Goal: Information Seeking & Learning: Learn about a topic

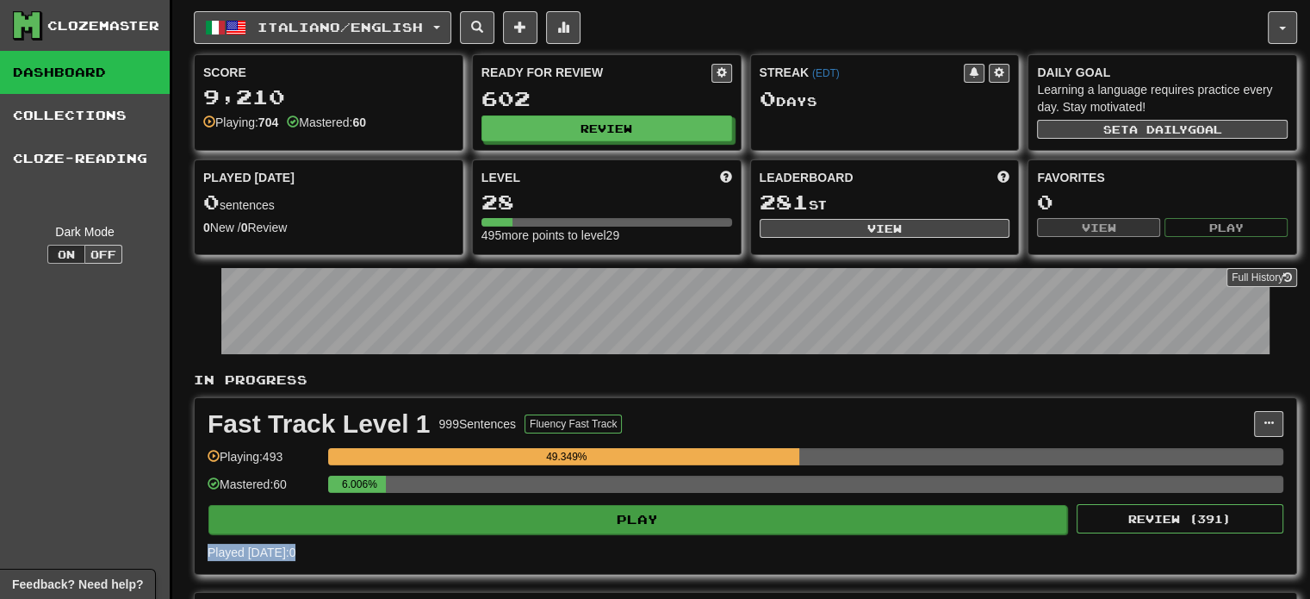
drag, startPoint x: 638, startPoint y: 532, endPoint x: 627, endPoint y: 520, distance: 16.6
click at [627, 520] on div "Fast Track Level 1 999 Sentences Fluency Fast Track Manage Sentences Unpin from…" at bounding box center [746, 486] width 1102 height 176
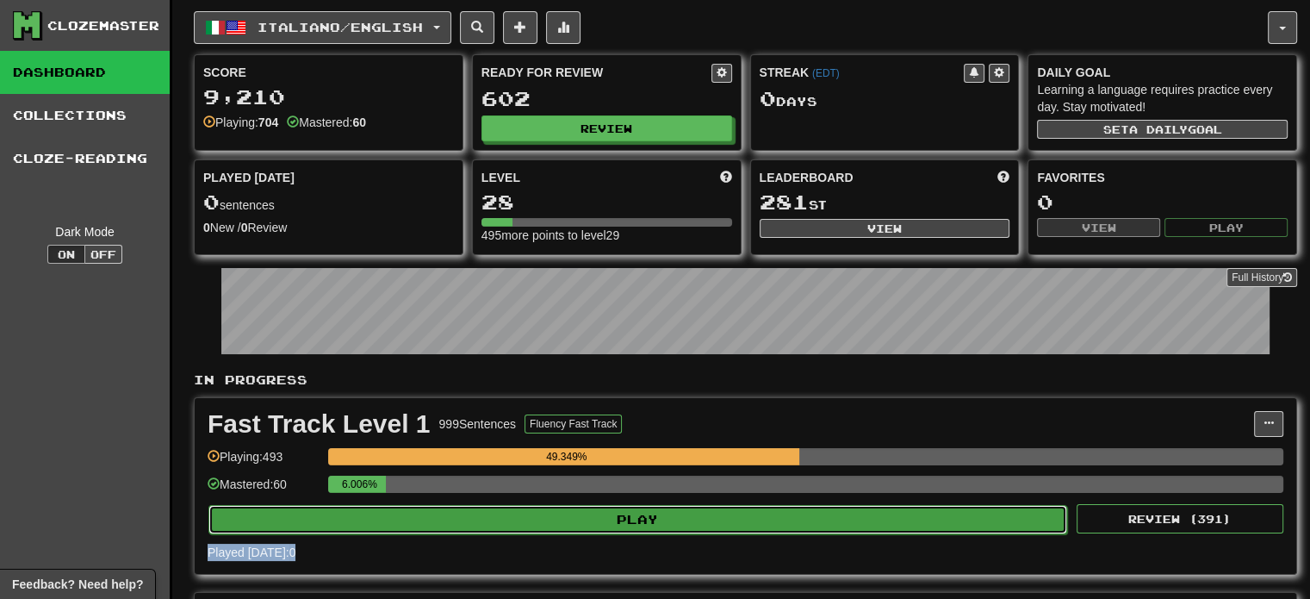
click at [627, 520] on button "Play" at bounding box center [637, 519] width 859 height 29
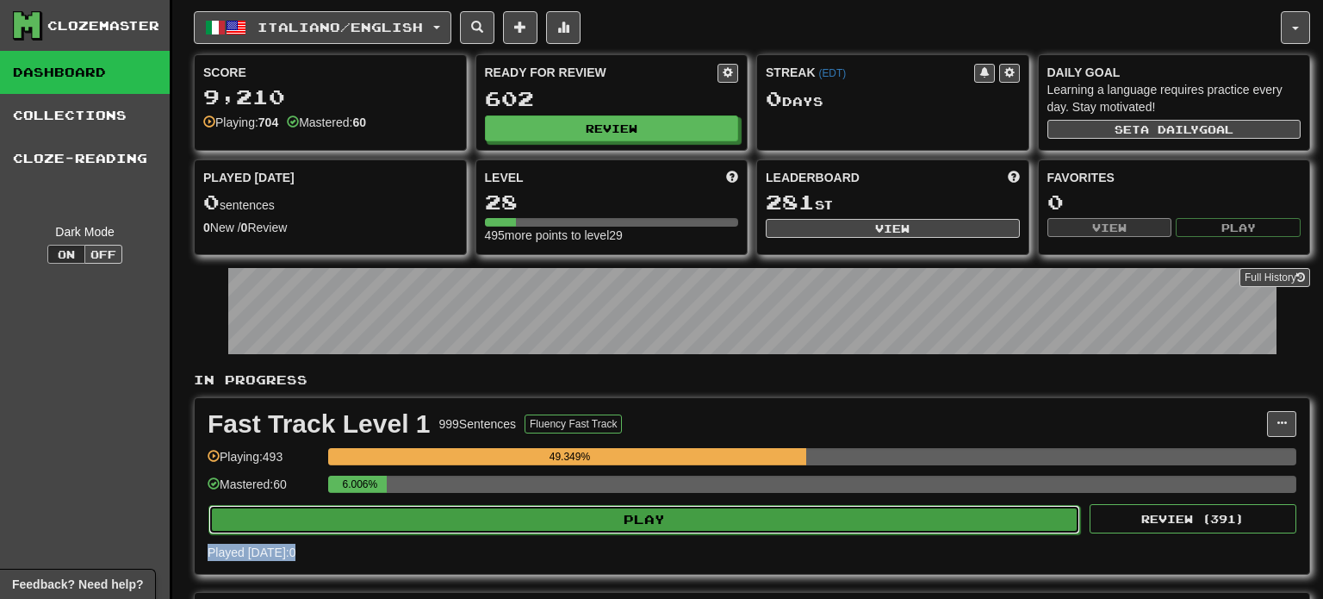
select select "**"
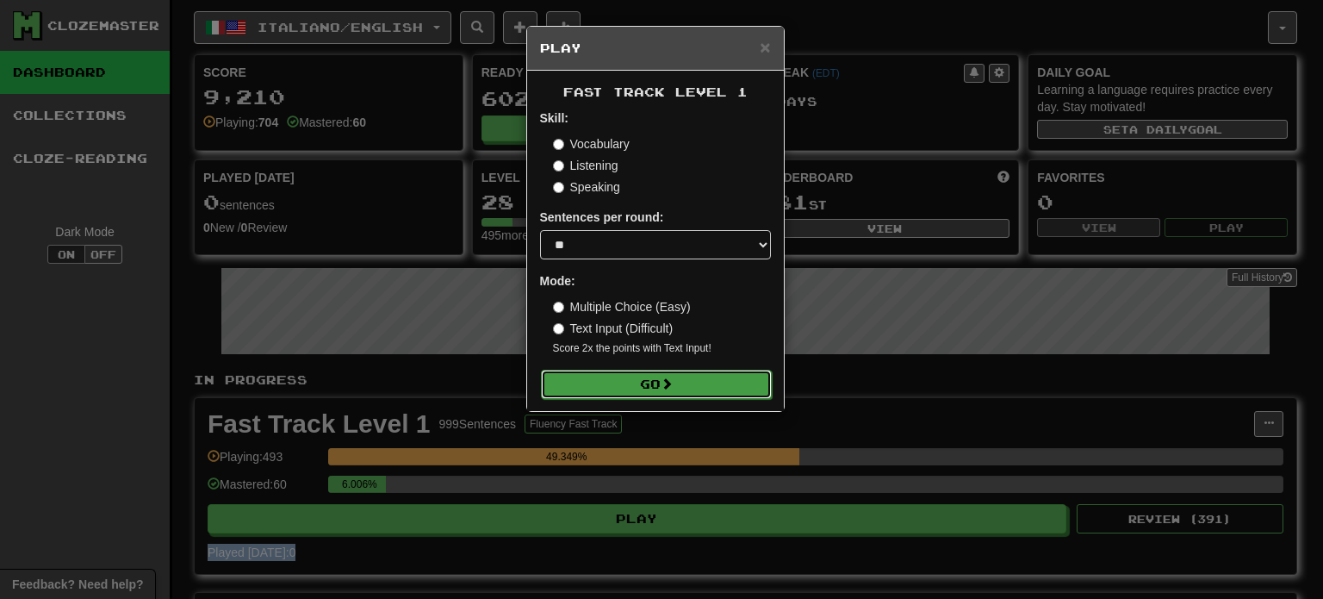
click at [660, 373] on button "Go" at bounding box center [656, 384] width 231 height 29
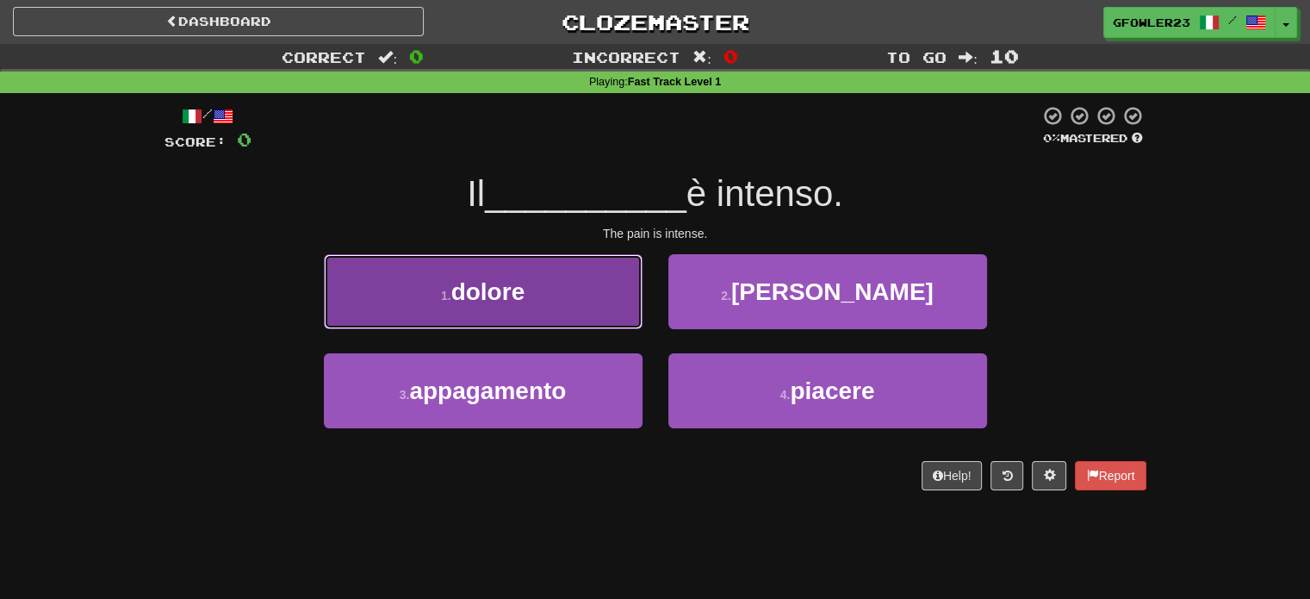
click at [555, 303] on button "1 . dolore" at bounding box center [483, 291] width 319 height 75
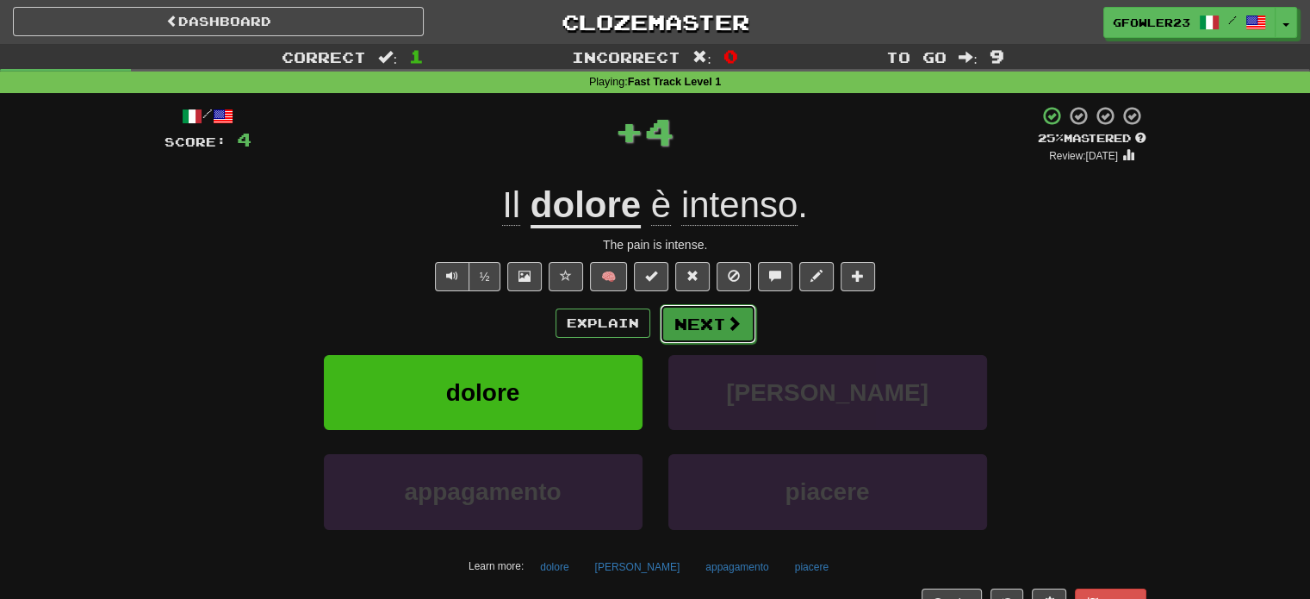
click at [681, 315] on button "Next" at bounding box center [708, 324] width 96 height 40
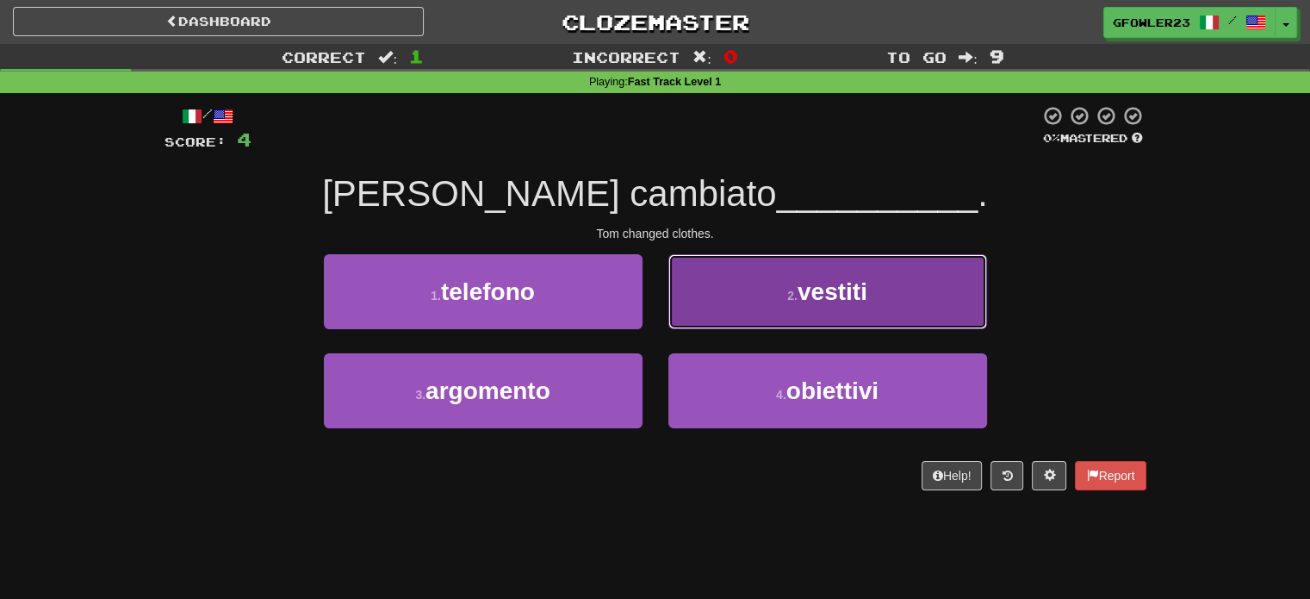
click at [793, 314] on button "2 . vestiti" at bounding box center [828, 291] width 319 height 75
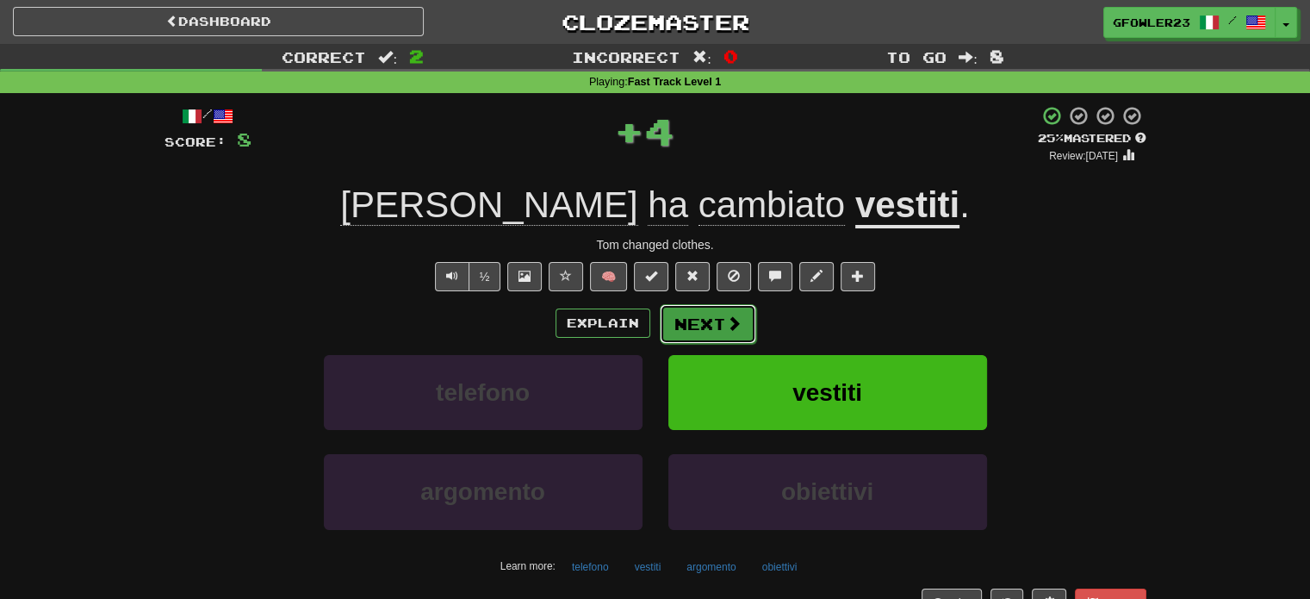
click at [706, 331] on button "Next" at bounding box center [708, 324] width 96 height 40
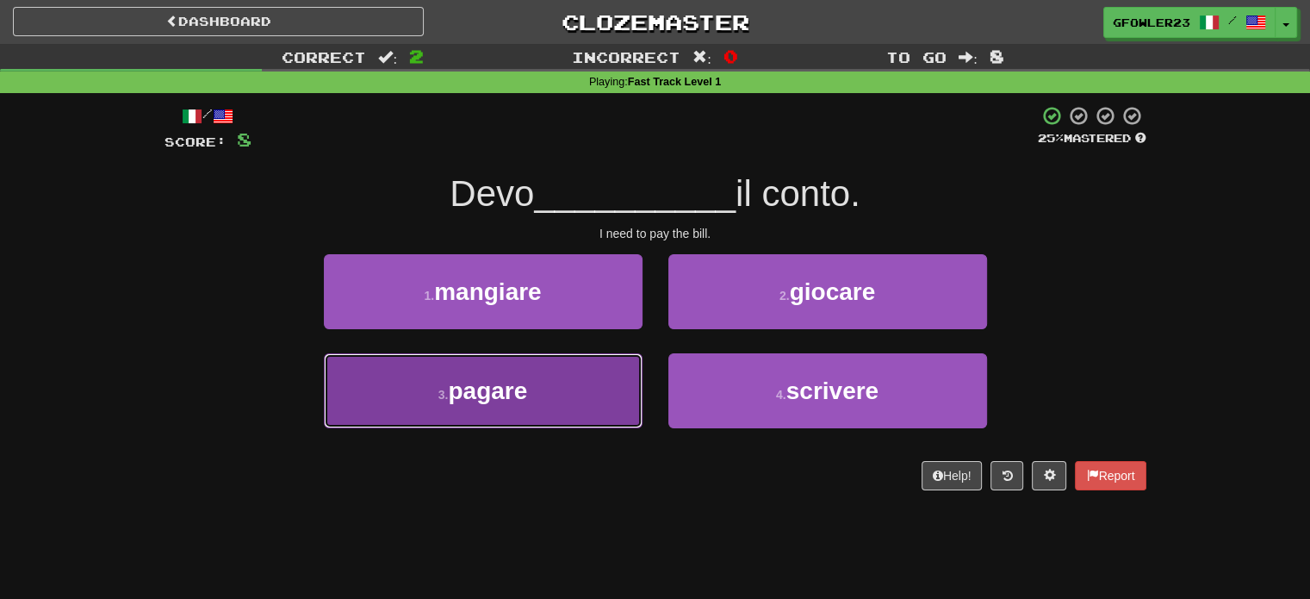
click at [581, 389] on button "3 . pagare" at bounding box center [483, 390] width 319 height 75
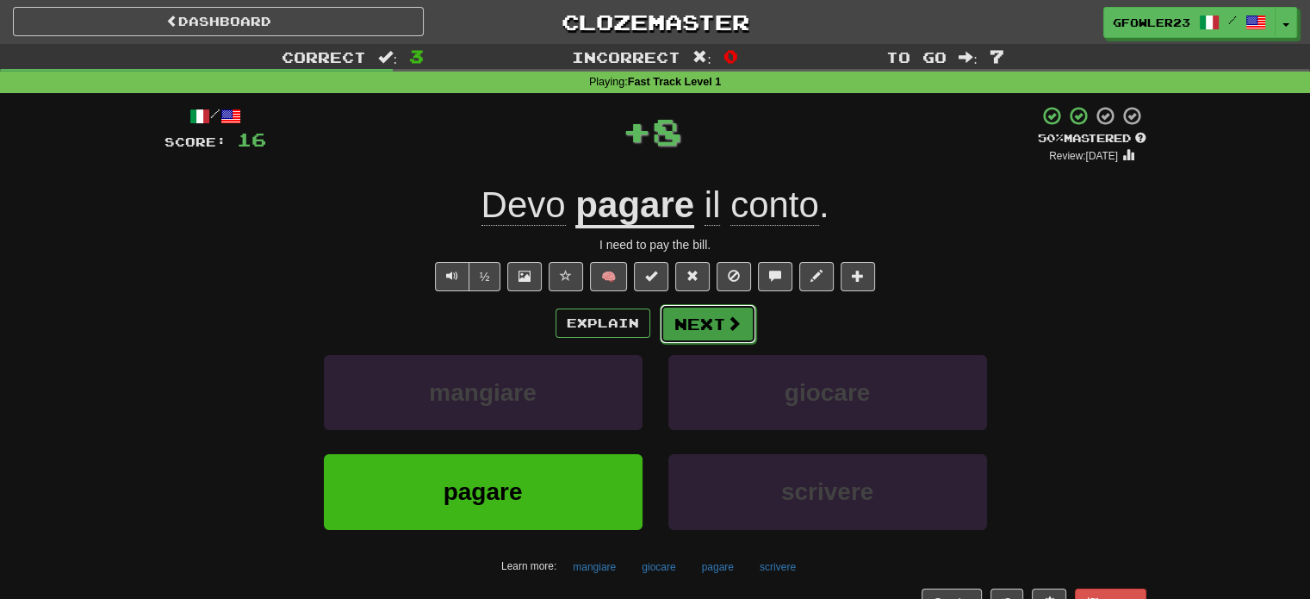
click at [732, 316] on span at bounding box center [734, 323] width 16 height 16
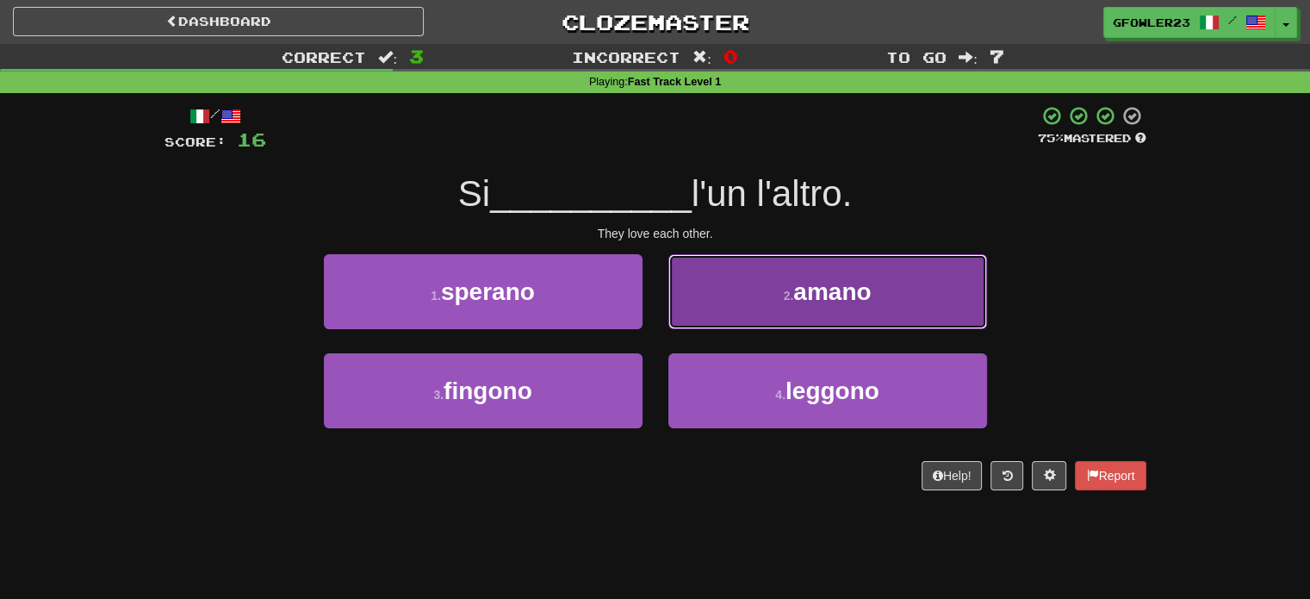
click at [714, 303] on button "2 . amano" at bounding box center [828, 291] width 319 height 75
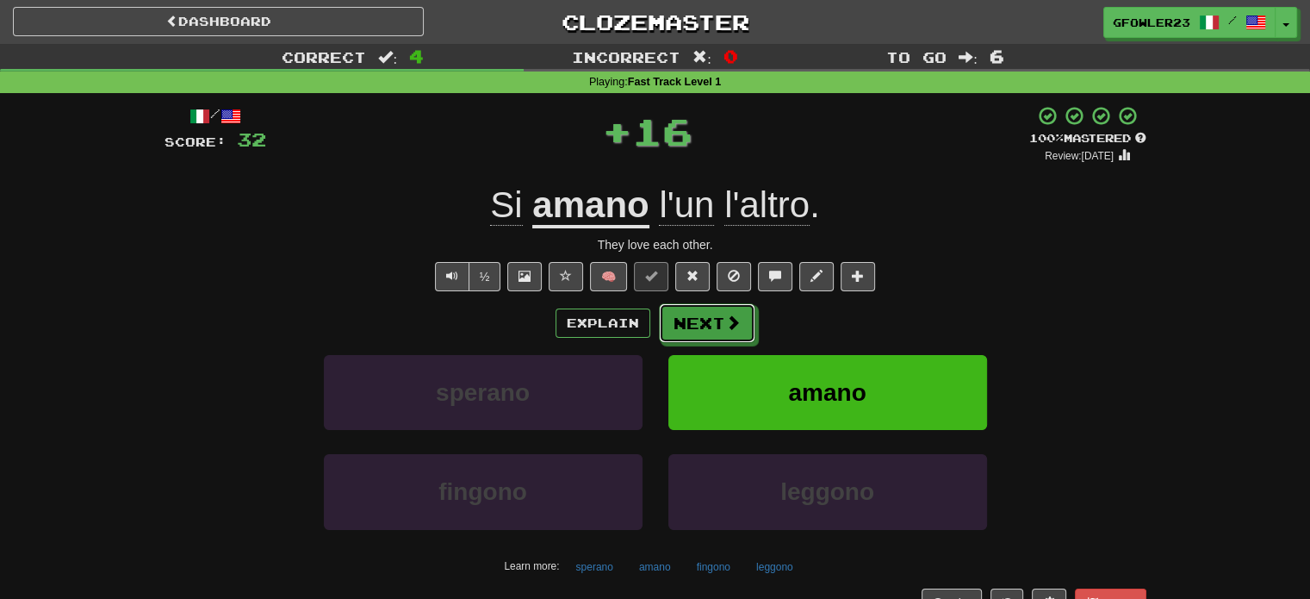
click at [714, 303] on button "Next" at bounding box center [707, 323] width 96 height 40
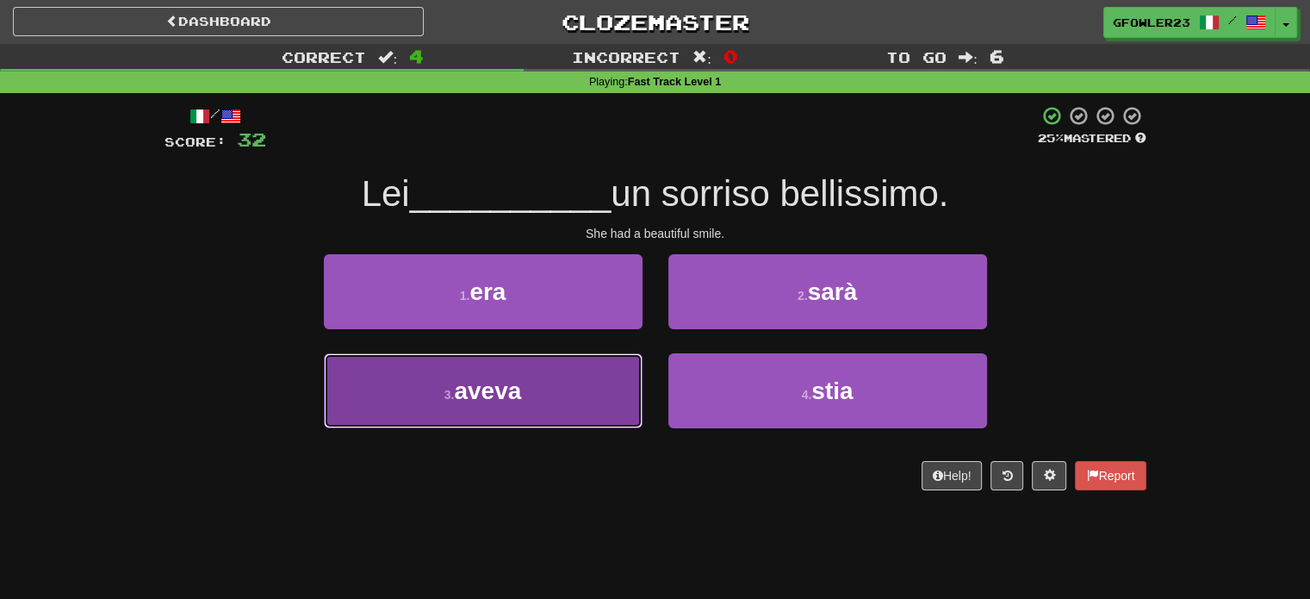
click at [571, 377] on button "3 . aveva" at bounding box center [483, 390] width 319 height 75
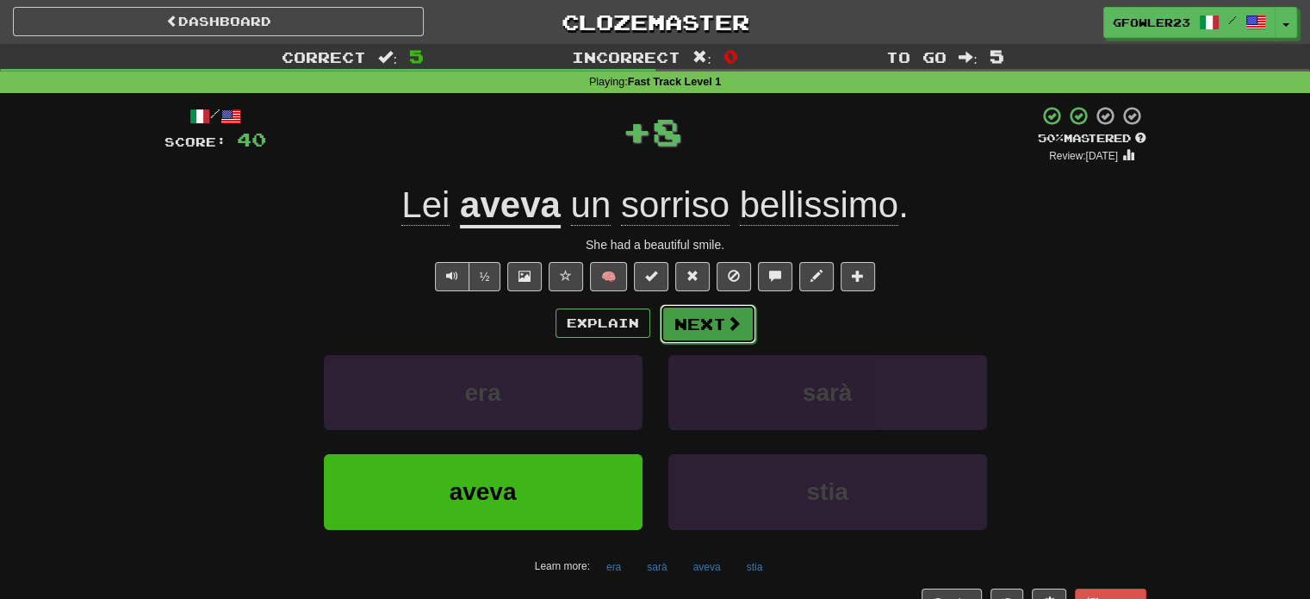
click at [700, 331] on button "Next" at bounding box center [708, 324] width 96 height 40
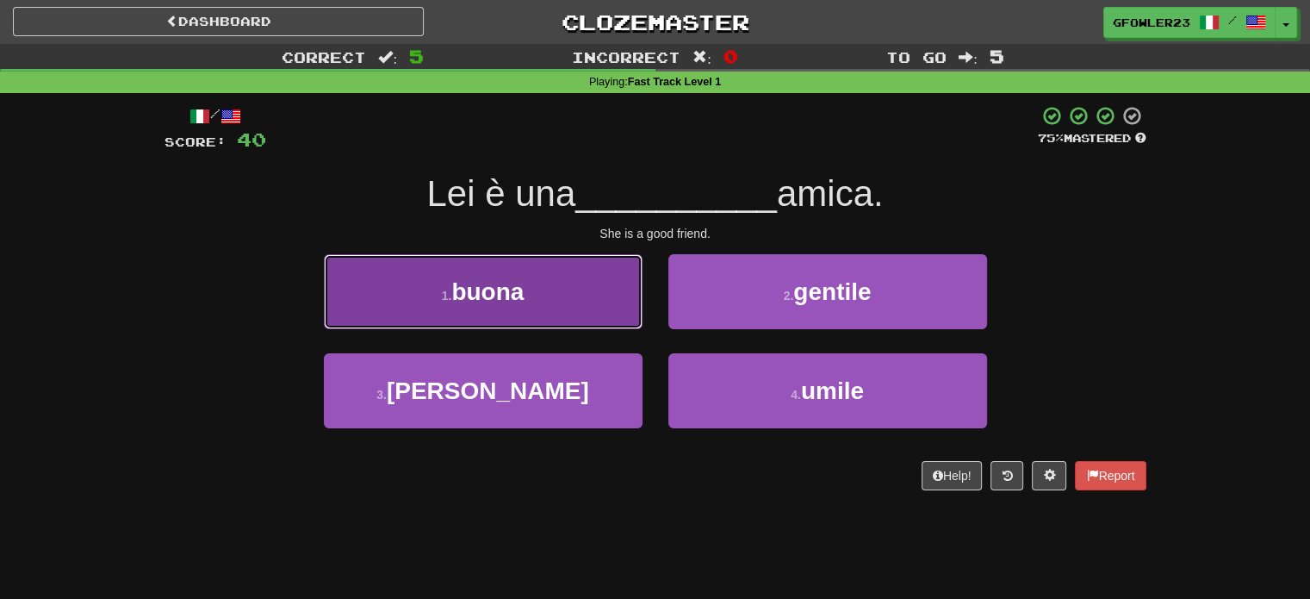
click at [574, 304] on button "1 . buona" at bounding box center [483, 291] width 319 height 75
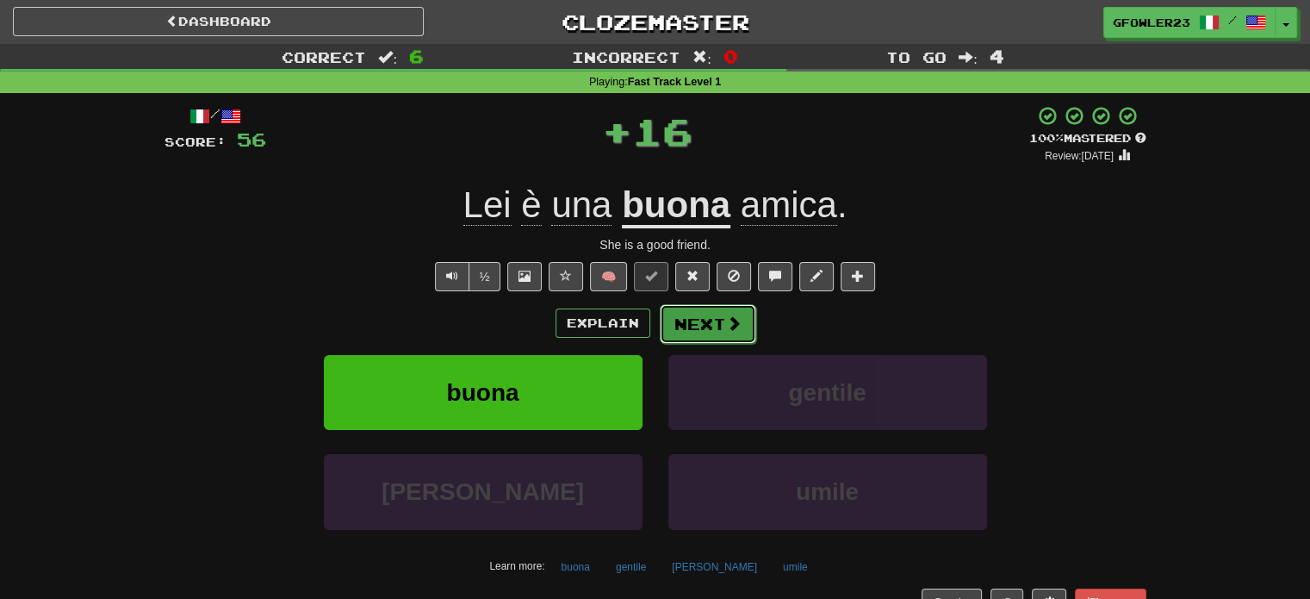
click at [710, 308] on button "Next" at bounding box center [708, 324] width 96 height 40
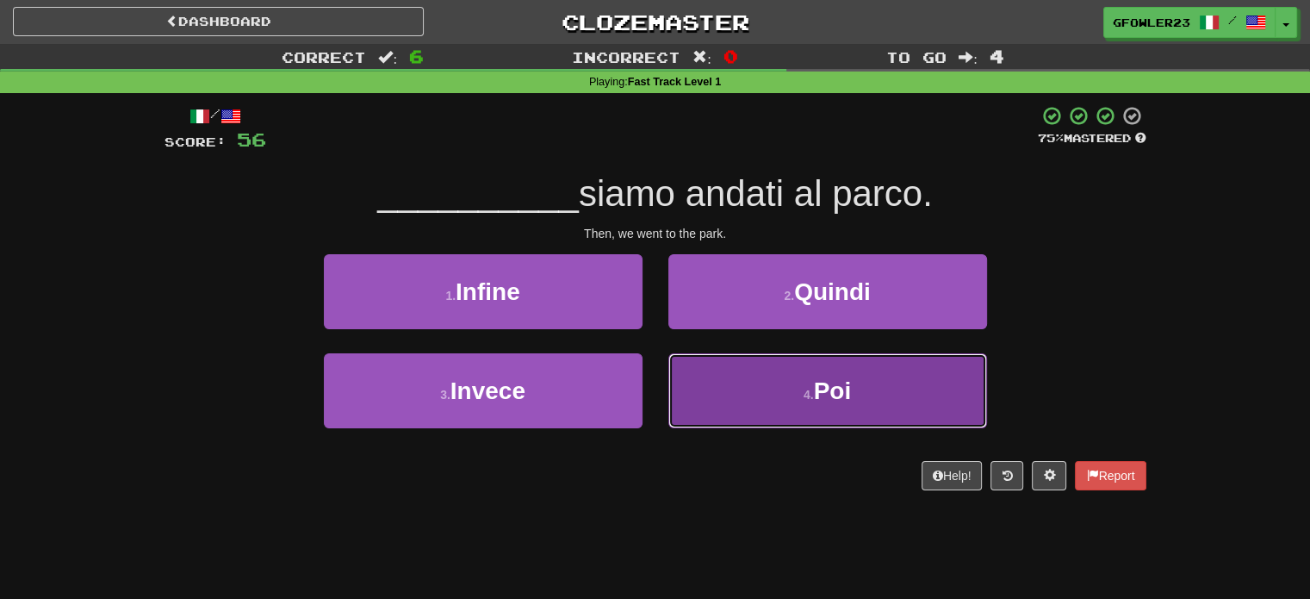
click at [725, 364] on button "4 . Poi" at bounding box center [828, 390] width 319 height 75
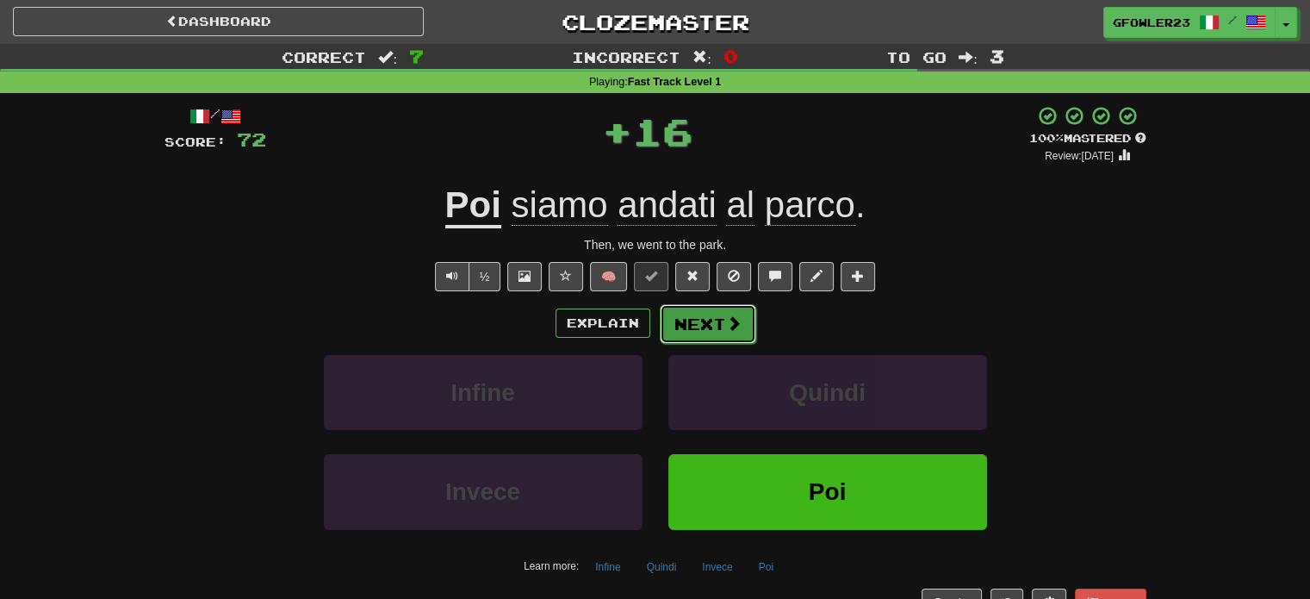
click at [700, 316] on button "Next" at bounding box center [708, 324] width 96 height 40
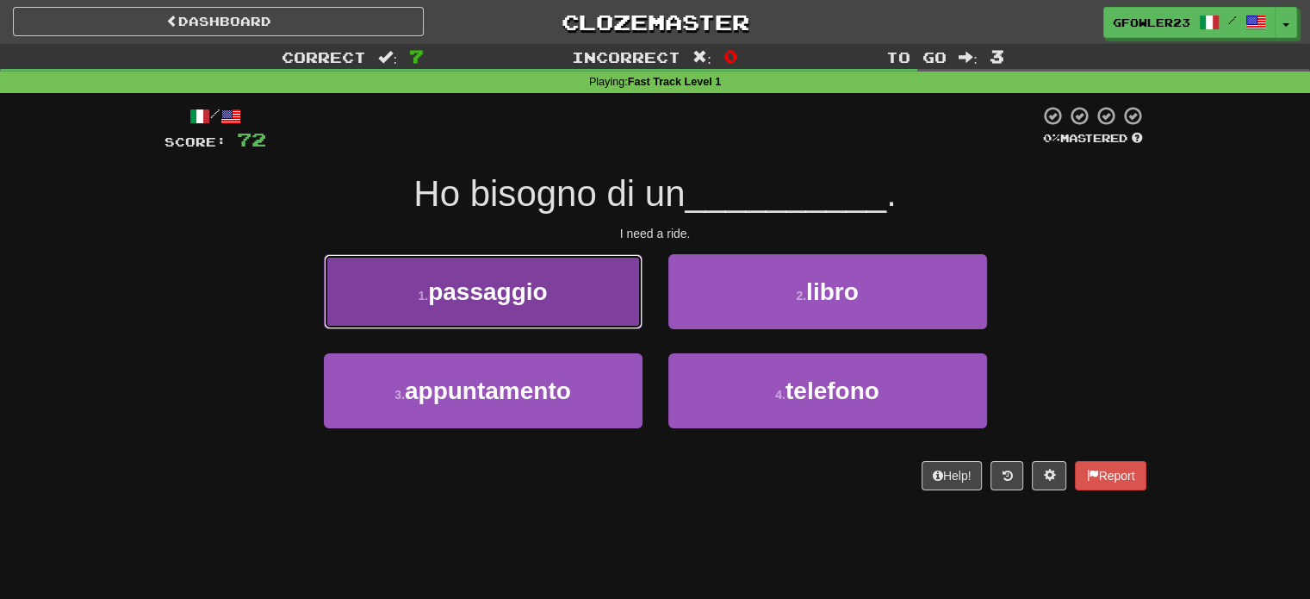
click at [493, 300] on span "passaggio" at bounding box center [487, 291] width 119 height 27
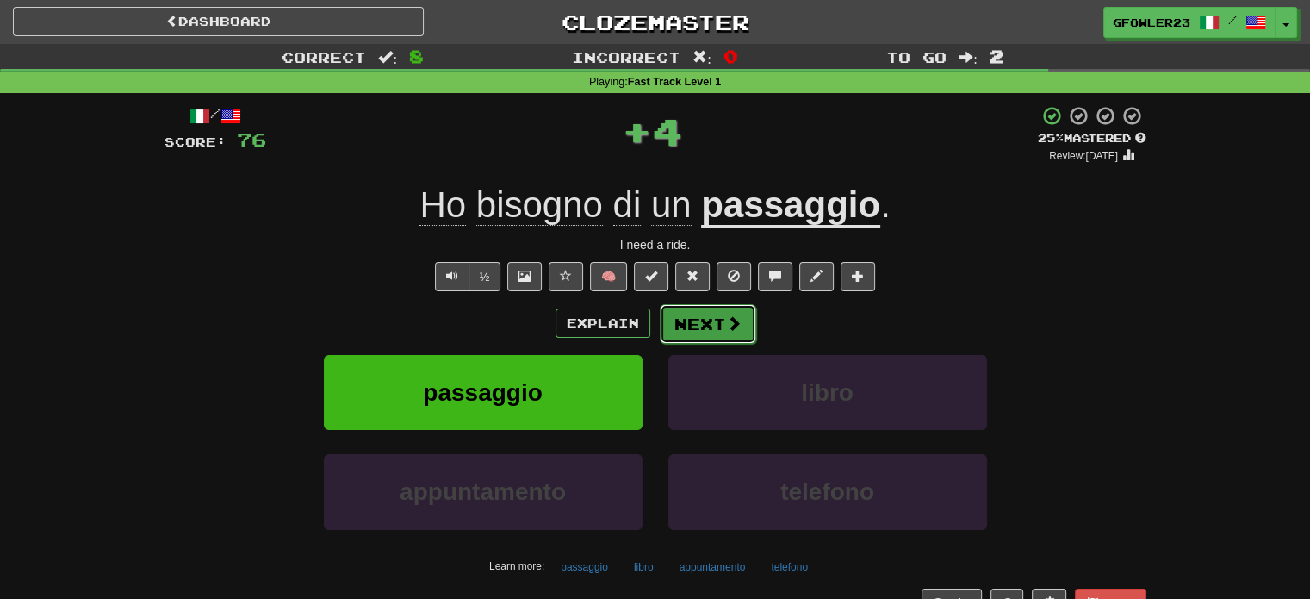
click at [679, 327] on button "Next" at bounding box center [708, 324] width 96 height 40
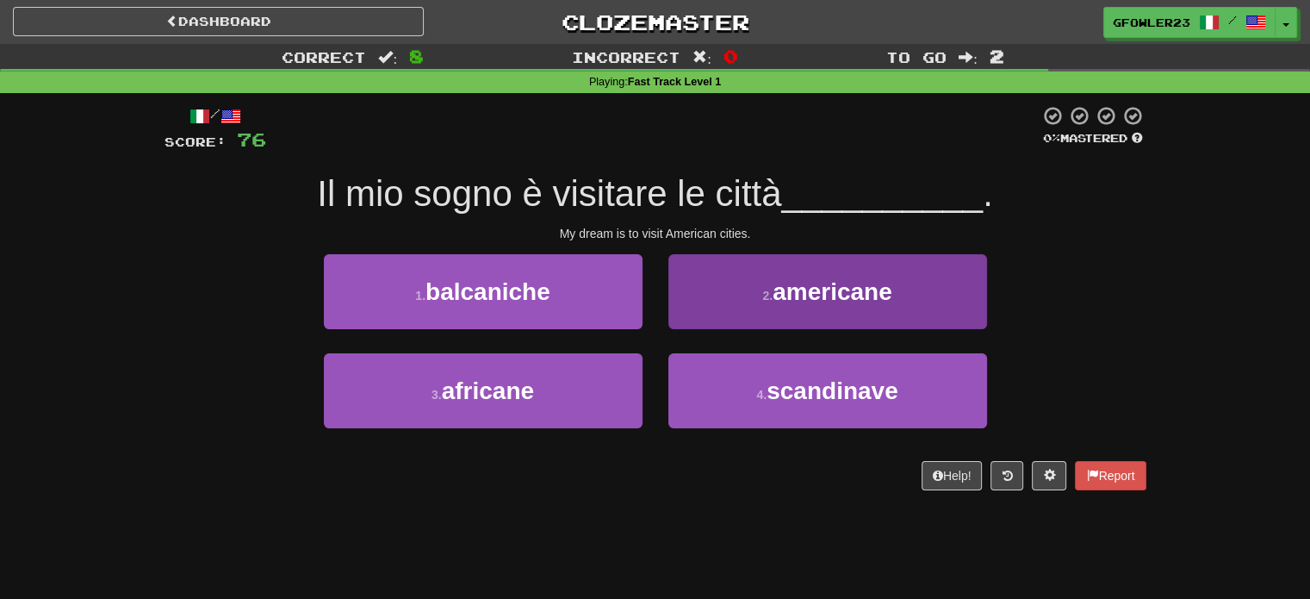
drag, startPoint x: 735, startPoint y: 332, endPoint x: 725, endPoint y: 299, distance: 34.3
click at [725, 299] on div "2 . americane" at bounding box center [828, 303] width 345 height 99
click at [725, 299] on button "2 . americane" at bounding box center [828, 291] width 319 height 75
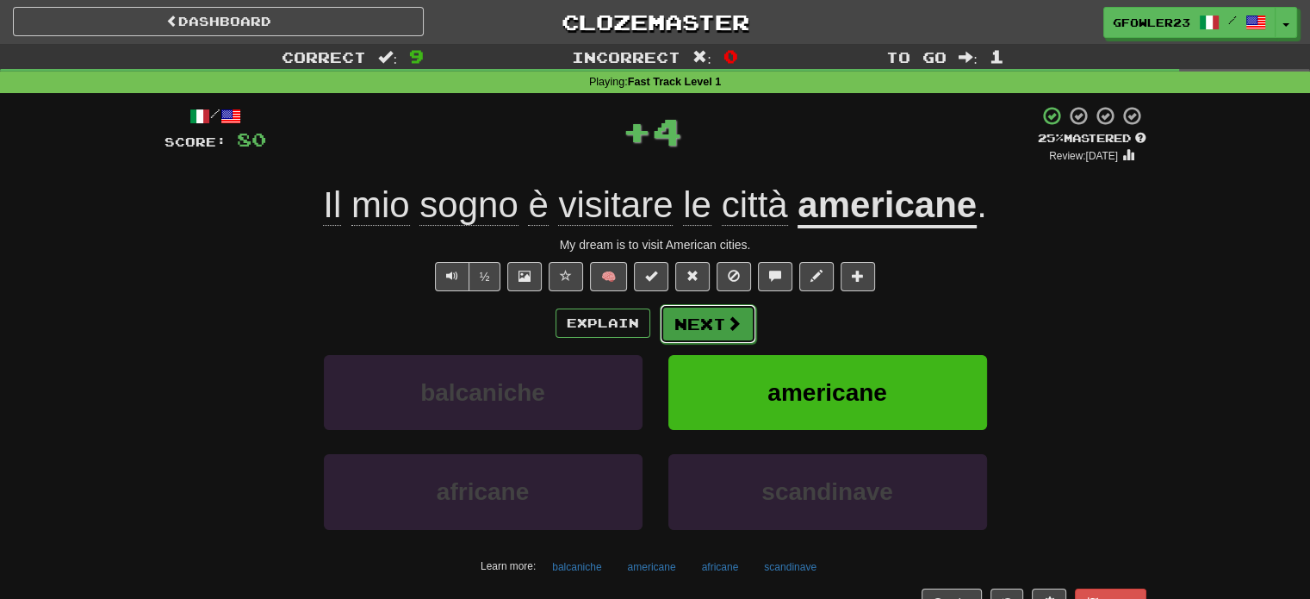
click at [695, 327] on button "Next" at bounding box center [708, 324] width 96 height 40
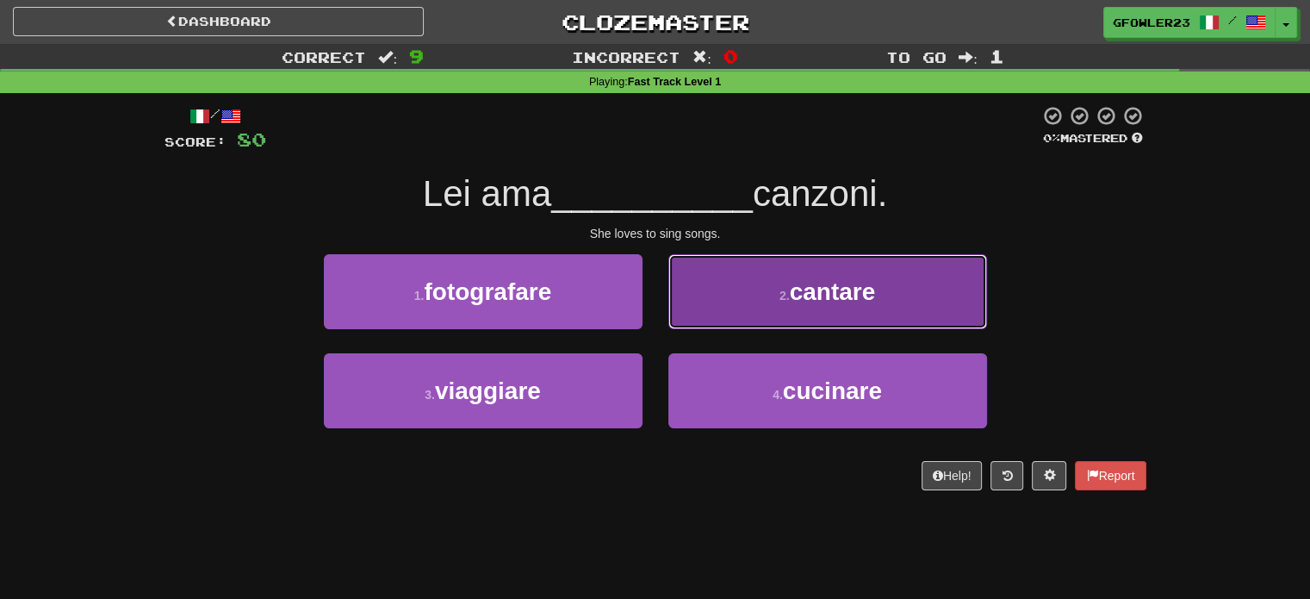
click at [748, 306] on button "2 . cantare" at bounding box center [828, 291] width 319 height 75
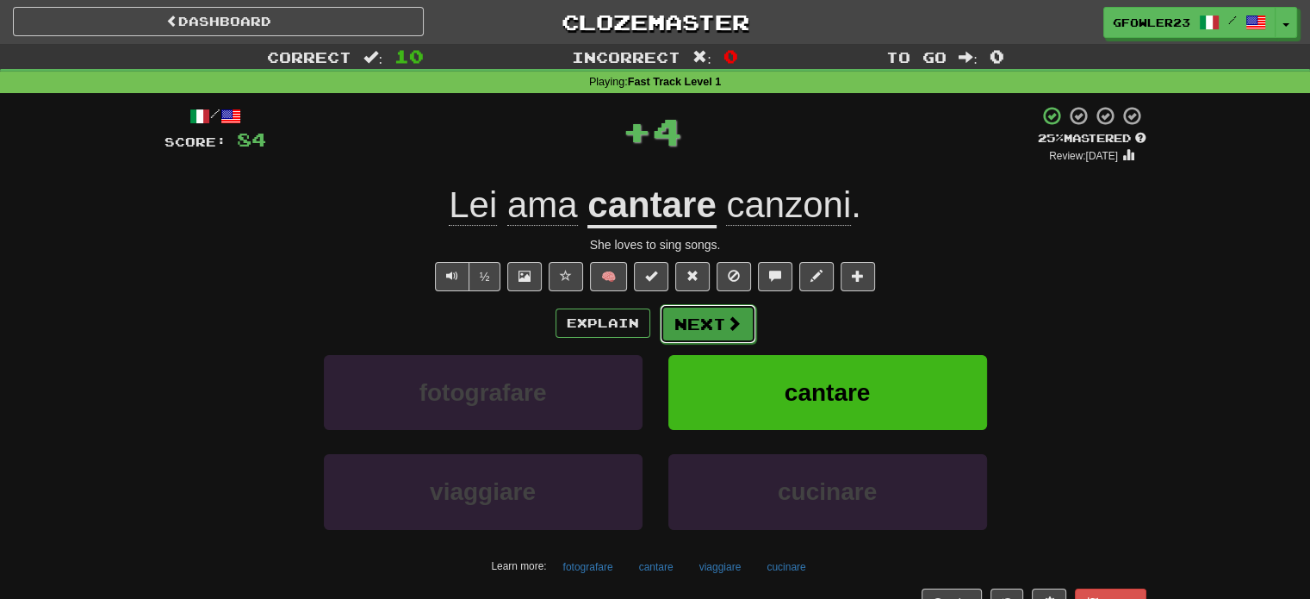
click at [708, 321] on button "Next" at bounding box center [708, 324] width 96 height 40
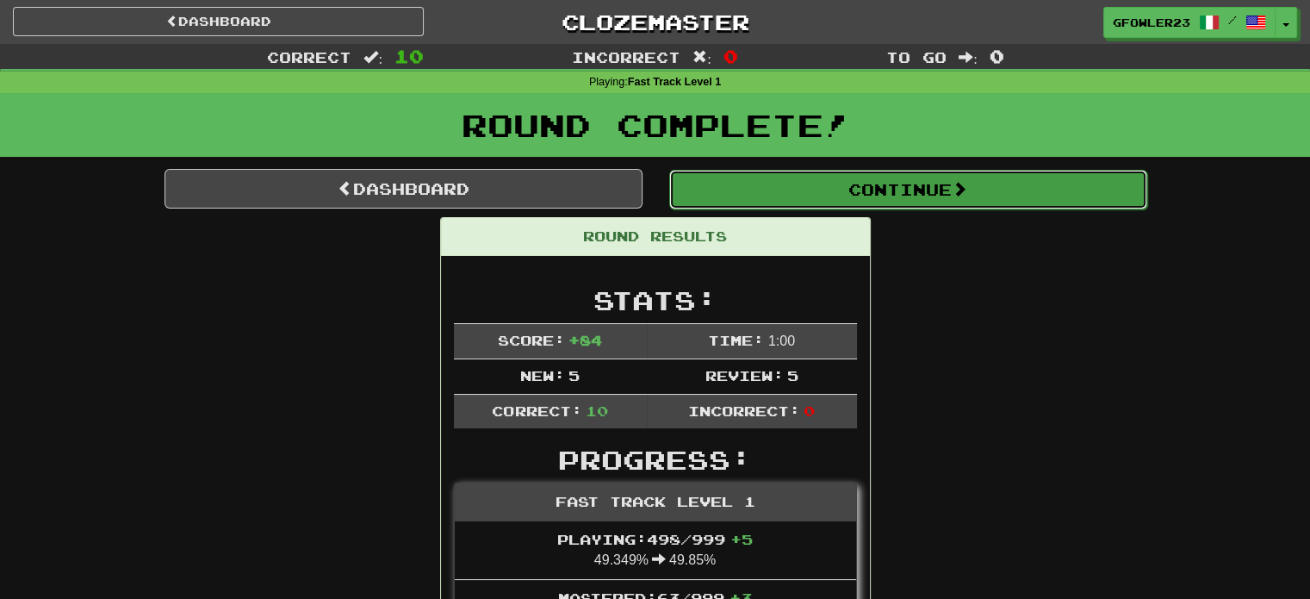
click at [881, 192] on button "Continue" at bounding box center [908, 190] width 478 height 40
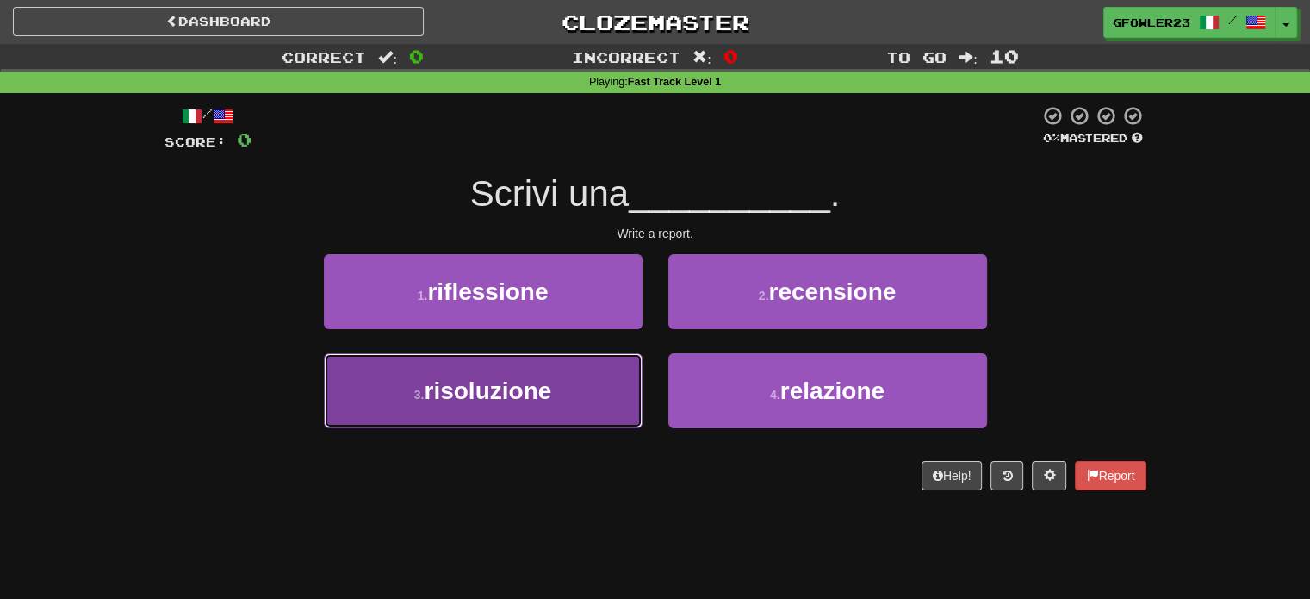
click at [620, 376] on button "3 . risoluzione" at bounding box center [483, 390] width 319 height 75
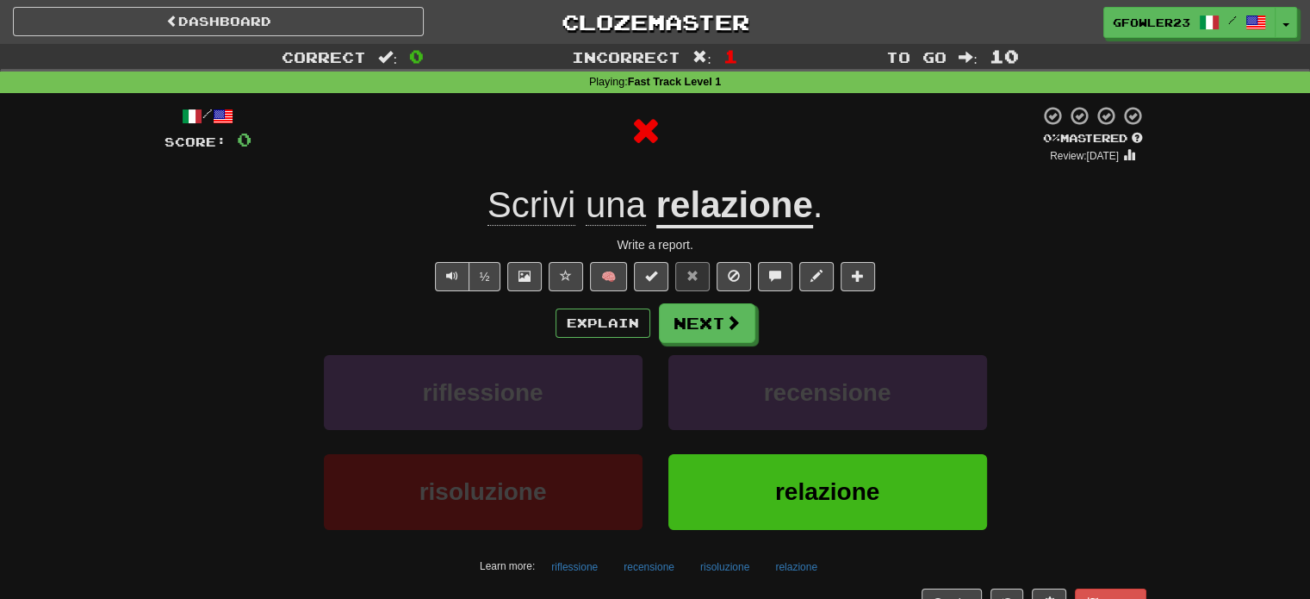
click at [721, 345] on div "Explain Next riflessione recensione risoluzione relazione Learn more: riflessio…" at bounding box center [656, 441] width 982 height 277
click at [603, 323] on button "Explain" at bounding box center [603, 322] width 95 height 29
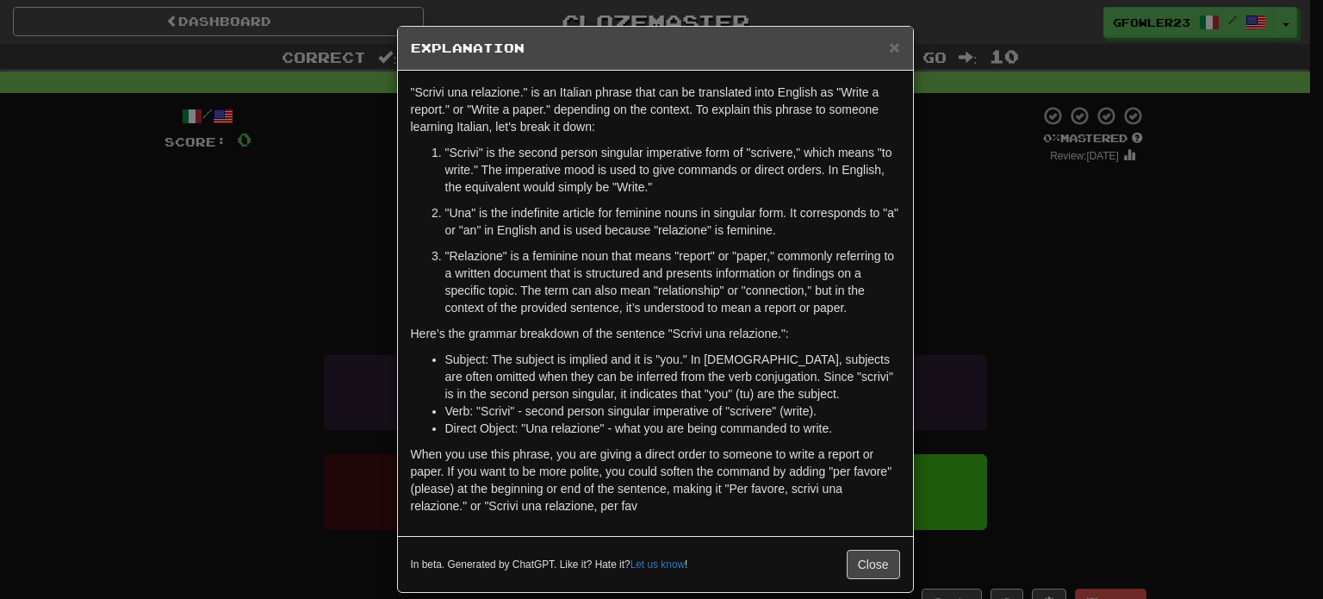
click at [1030, 278] on div "× Explanation "Scrivi una relazione." is an Italian phrase that can be translat…" at bounding box center [661, 299] width 1323 height 599
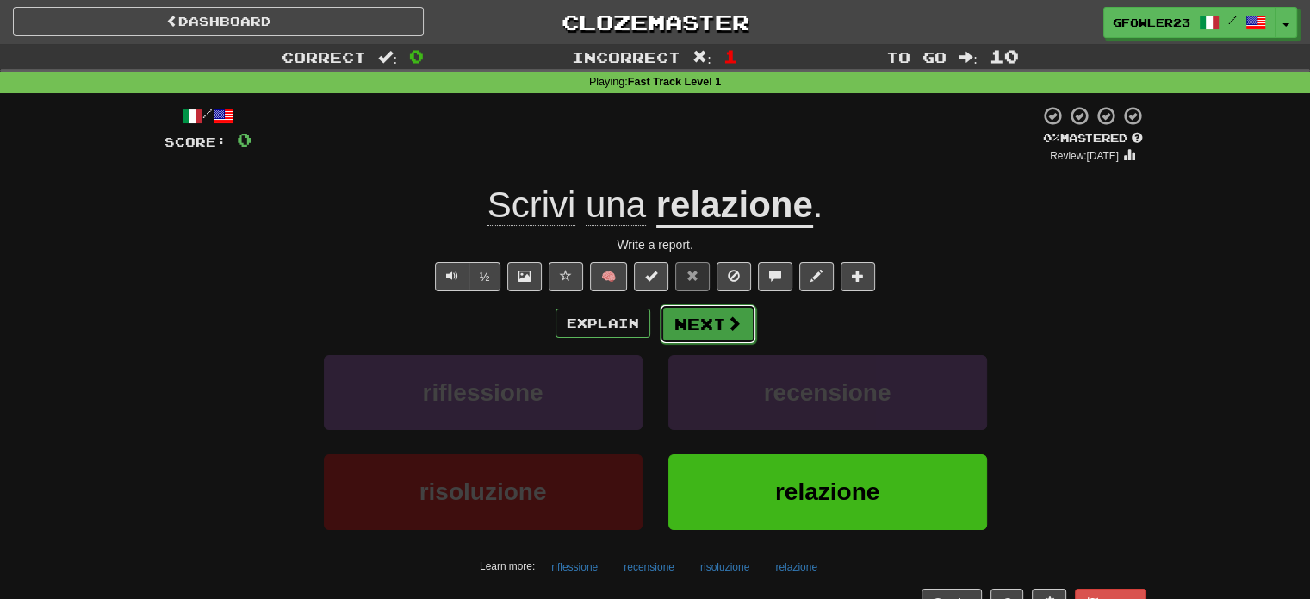
click at [686, 321] on button "Next" at bounding box center [708, 324] width 96 height 40
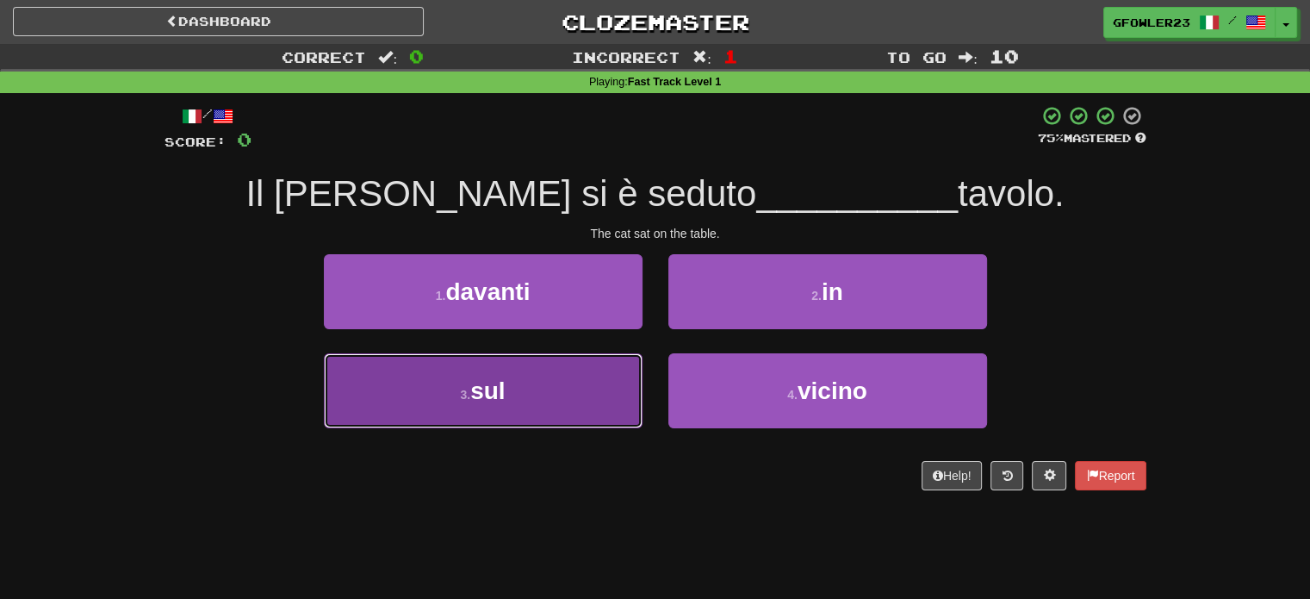
click at [600, 373] on button "3 . sul" at bounding box center [483, 390] width 319 height 75
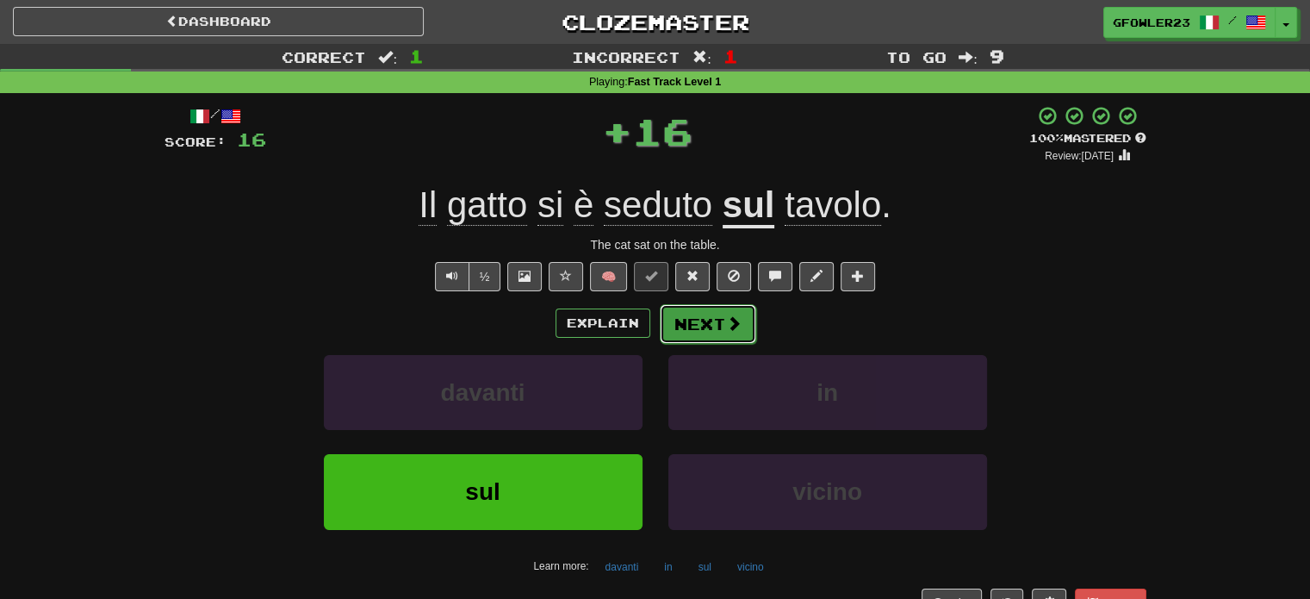
click at [702, 325] on button "Next" at bounding box center [708, 324] width 96 height 40
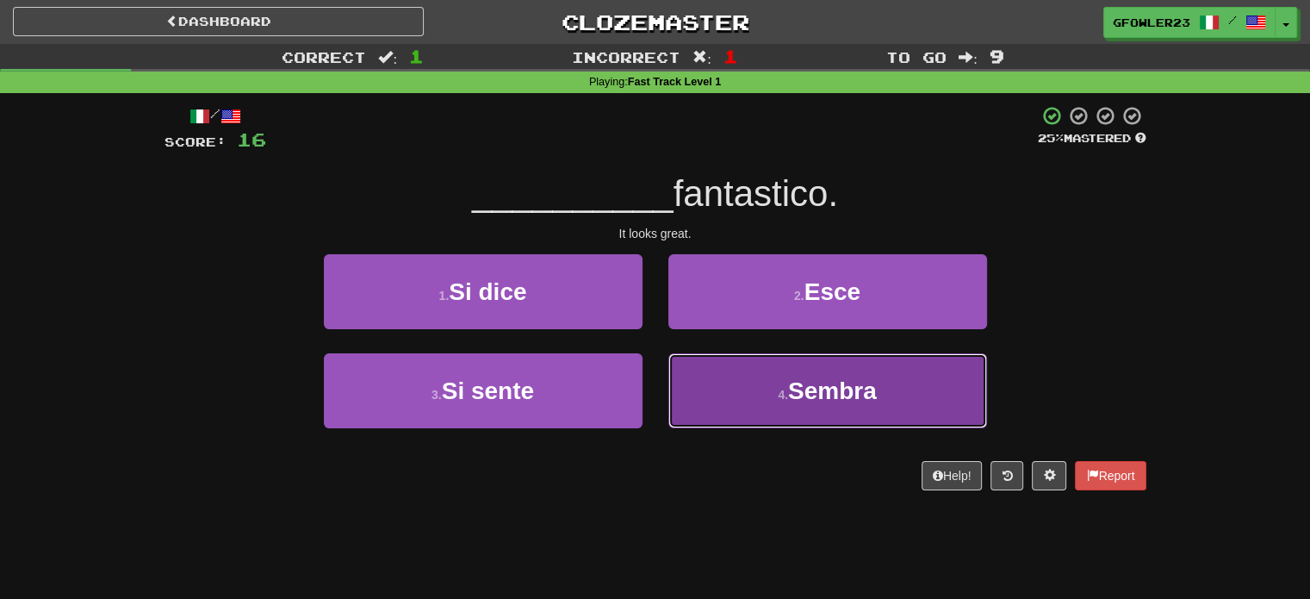
click at [744, 404] on button "4 . Sembra" at bounding box center [828, 390] width 319 height 75
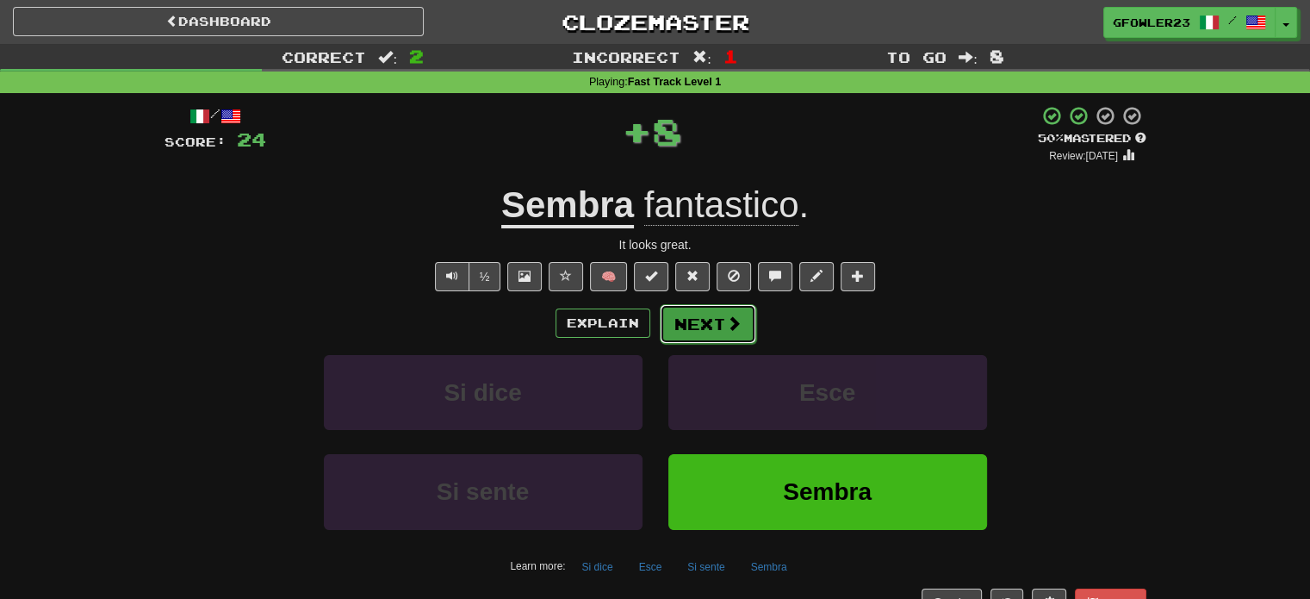
click at [697, 336] on button "Next" at bounding box center [708, 324] width 96 height 40
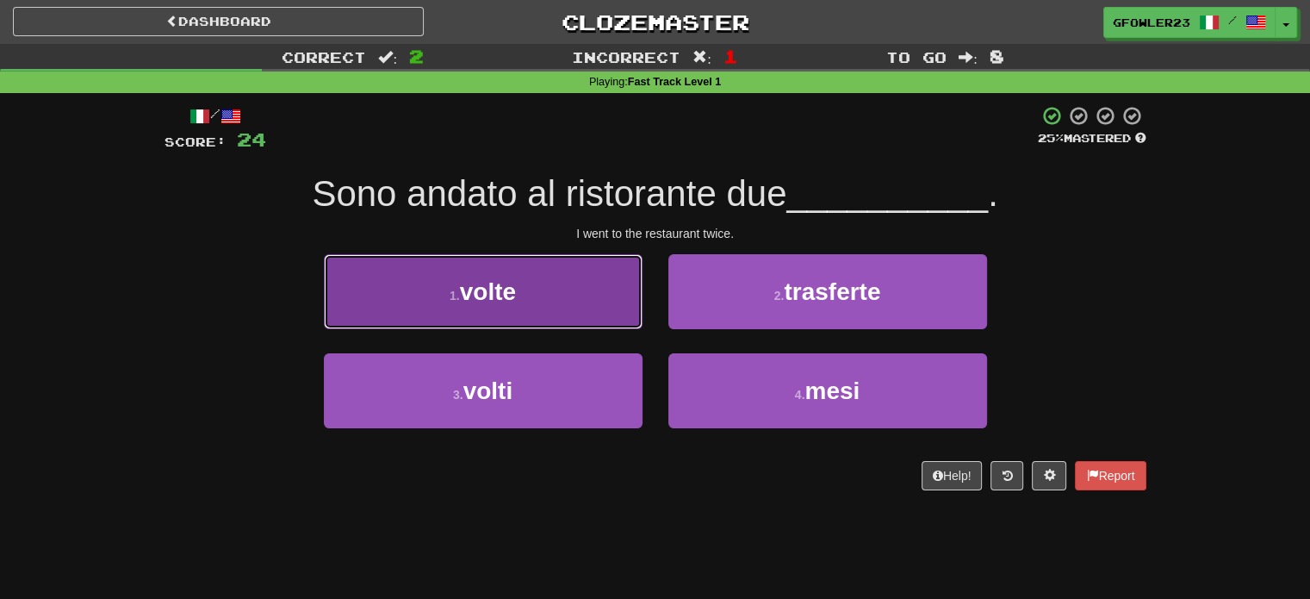
click at [542, 302] on button "1 . volte" at bounding box center [483, 291] width 319 height 75
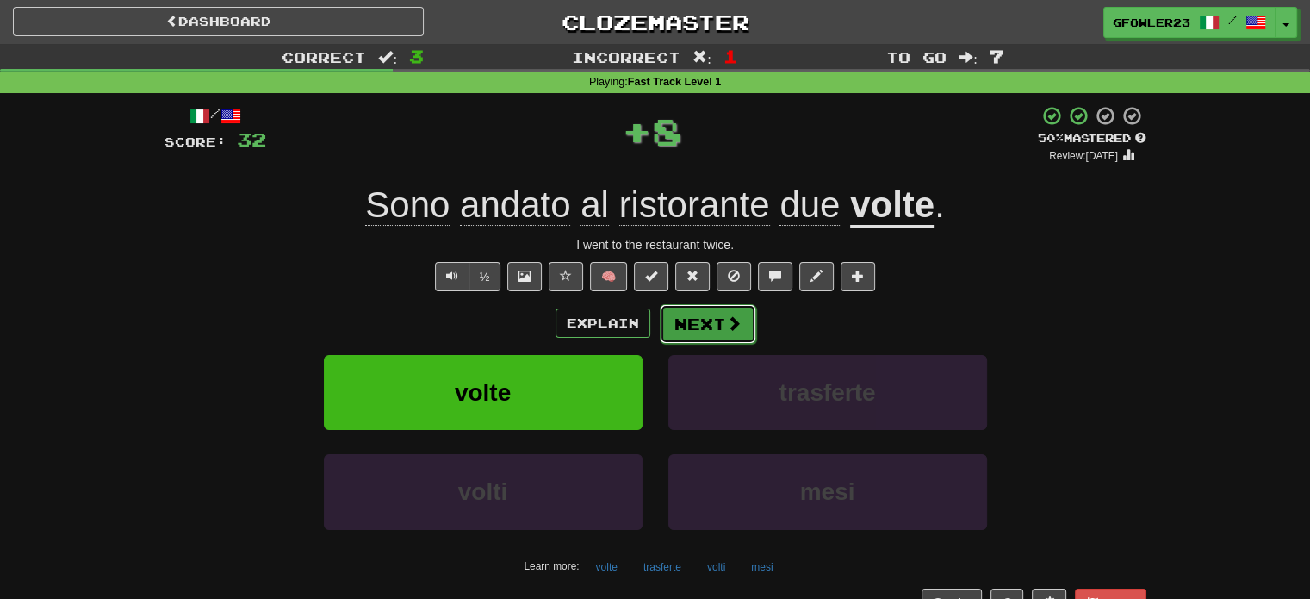
click at [731, 327] on span at bounding box center [734, 323] width 16 height 16
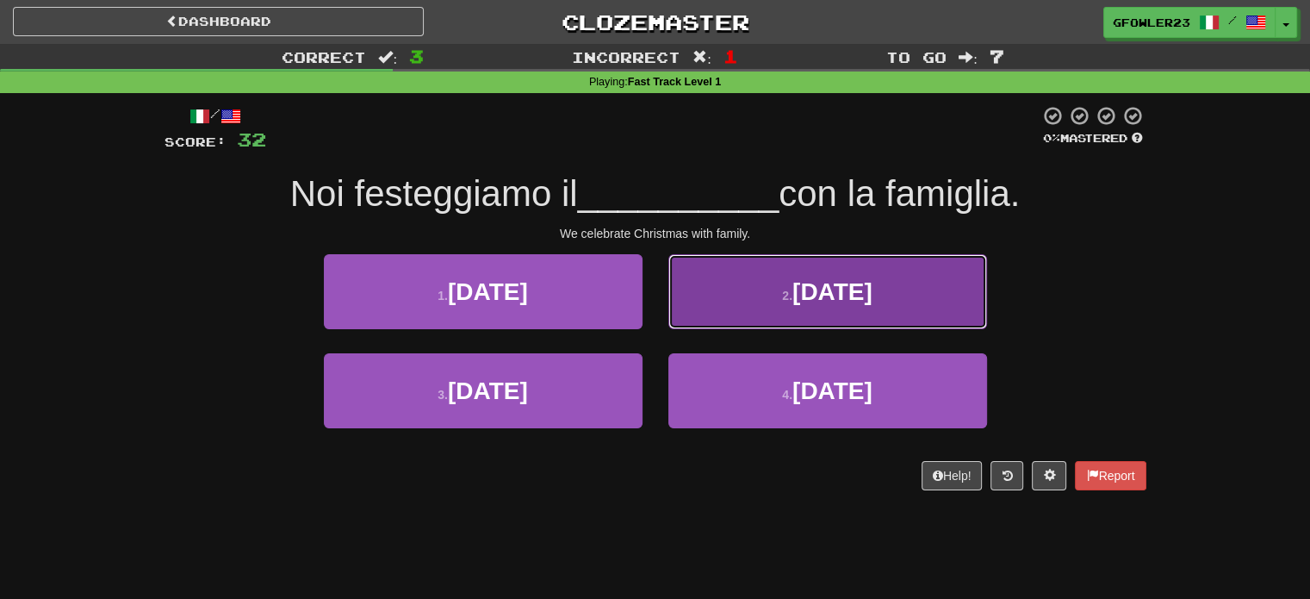
click at [702, 293] on button "2 . Natale" at bounding box center [828, 291] width 319 height 75
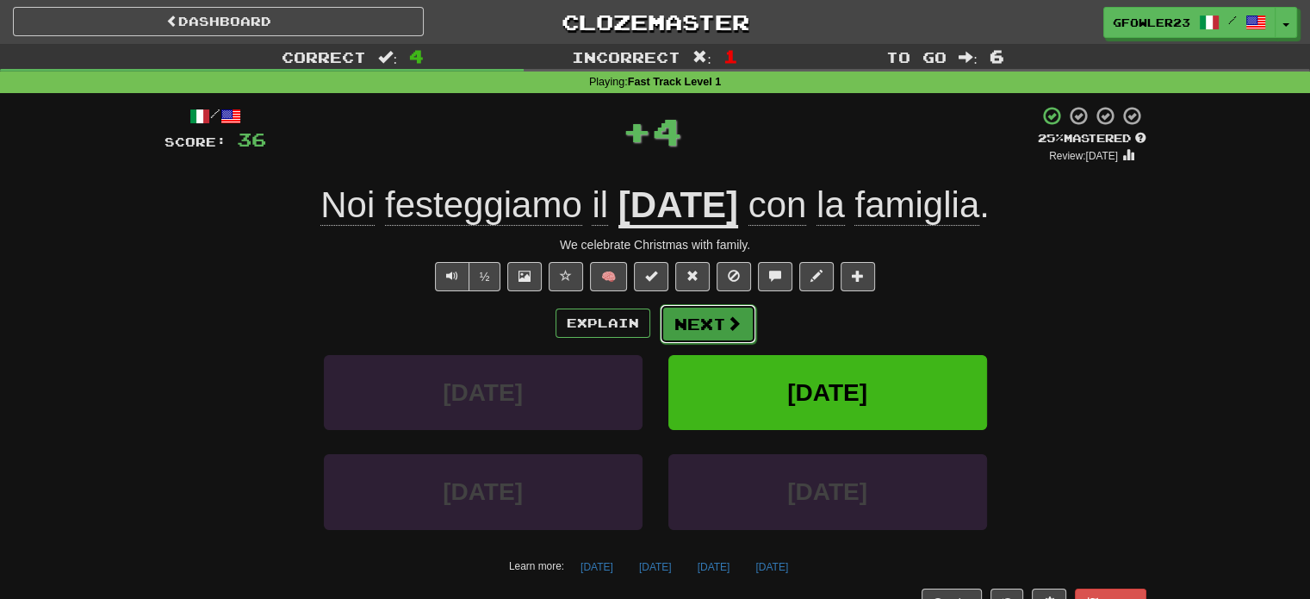
click at [700, 309] on button "Next" at bounding box center [708, 324] width 96 height 40
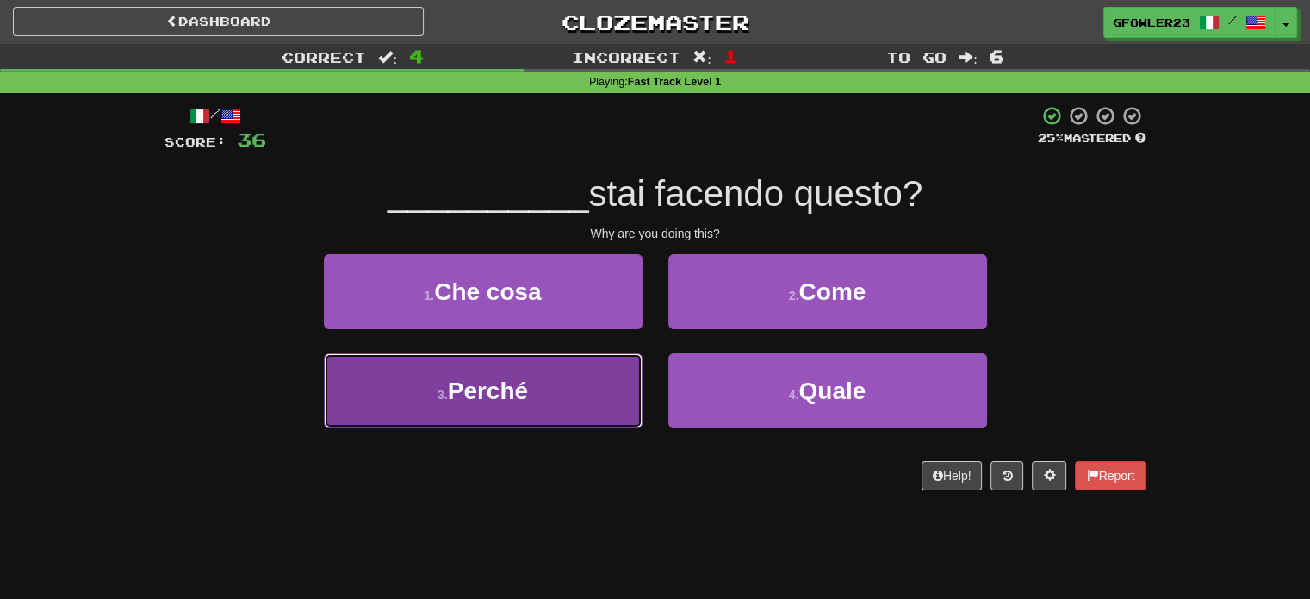
click at [607, 374] on button "3 . Perché" at bounding box center [483, 390] width 319 height 75
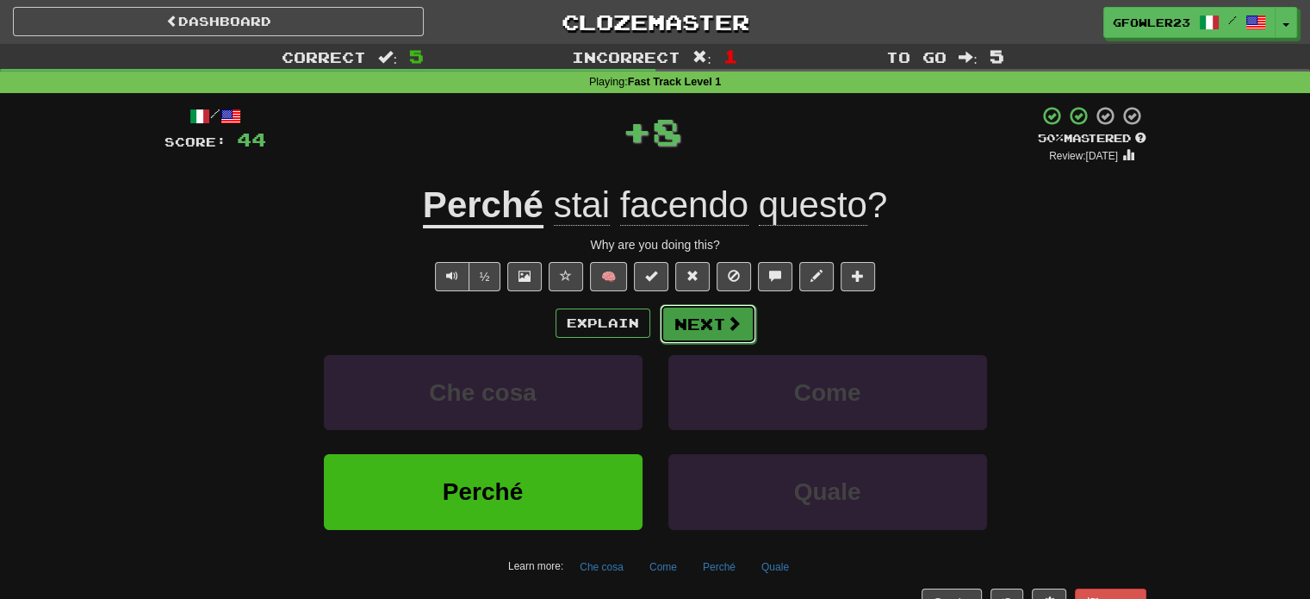
click at [714, 329] on button "Next" at bounding box center [708, 324] width 96 height 40
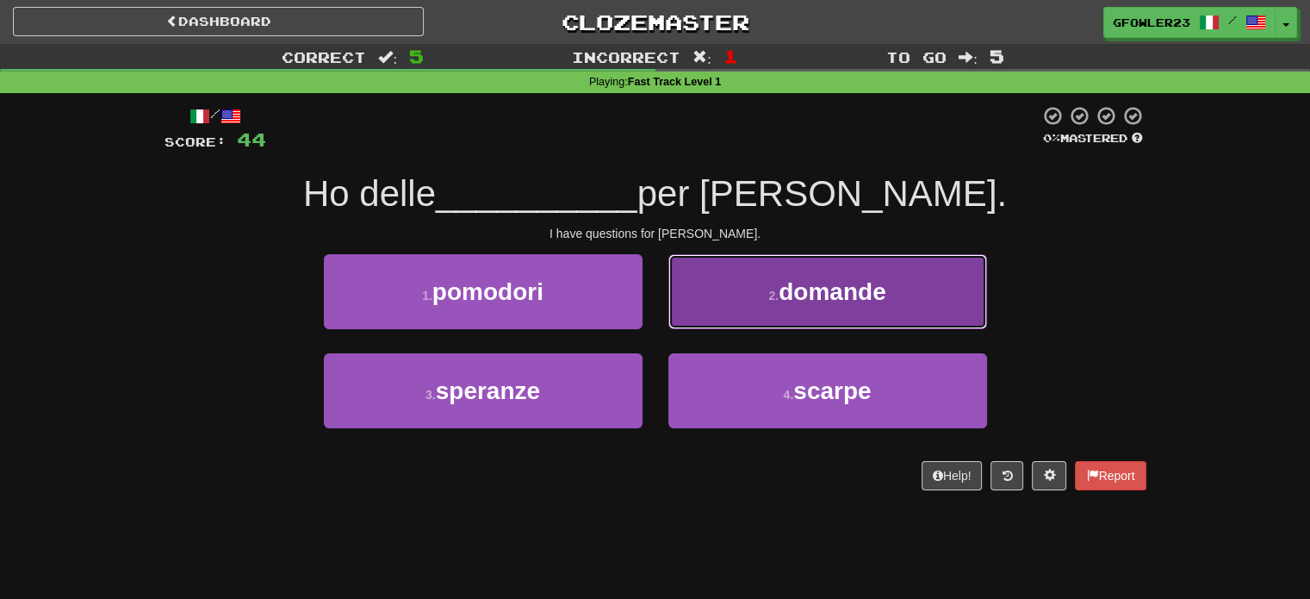
click at [755, 305] on button "2 . domande" at bounding box center [828, 291] width 319 height 75
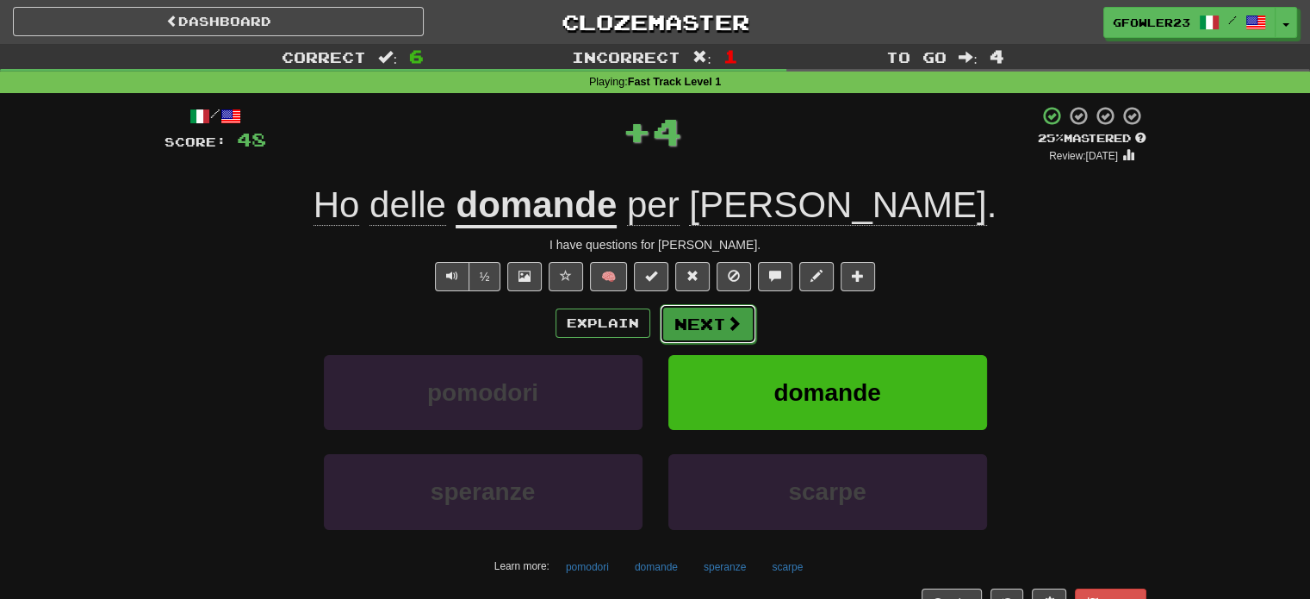
click at [713, 307] on button "Next" at bounding box center [708, 324] width 96 height 40
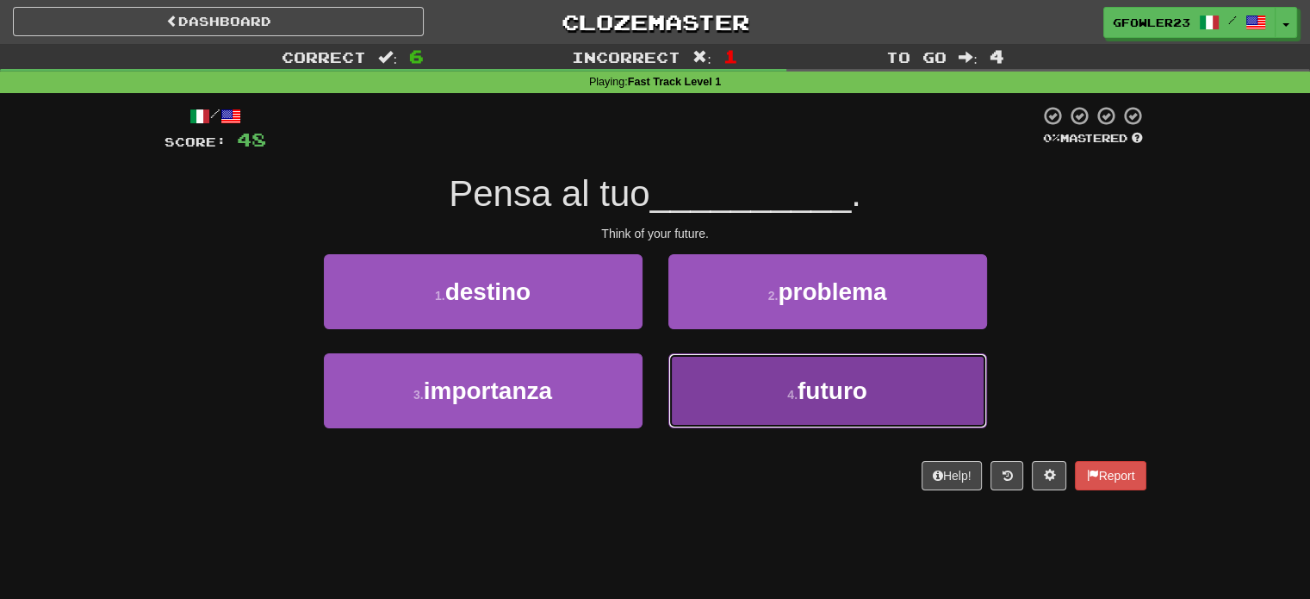
click at [732, 396] on button "4 . futuro" at bounding box center [828, 390] width 319 height 75
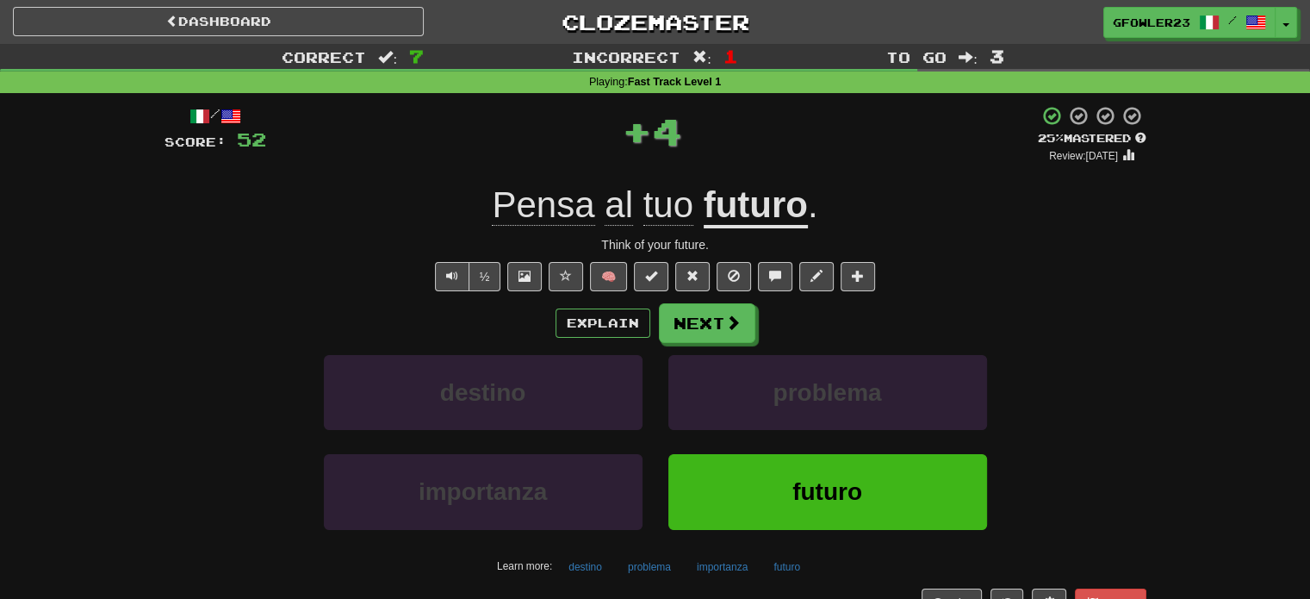
click at [706, 345] on div "Explain Next destino problema importanza futuro Learn more: destino problema im…" at bounding box center [656, 441] width 982 height 277
click at [693, 319] on button "Next" at bounding box center [708, 324] width 96 height 40
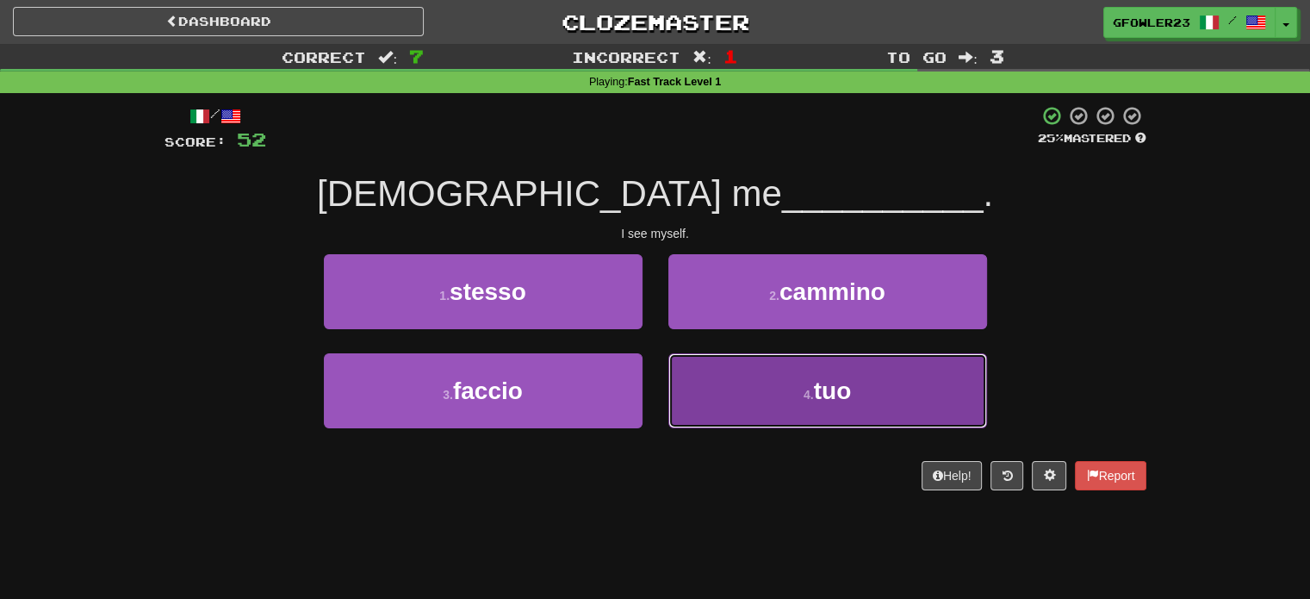
click at [731, 371] on button "4 . tuo" at bounding box center [828, 390] width 319 height 75
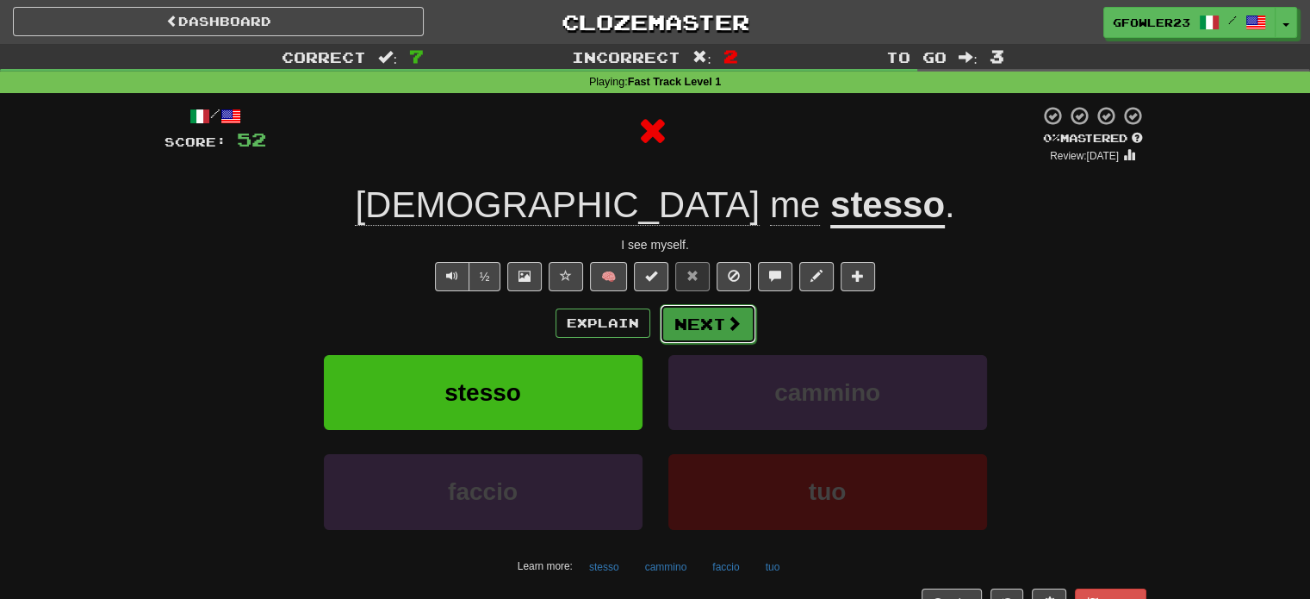
click at [701, 328] on button "Next" at bounding box center [708, 324] width 96 height 40
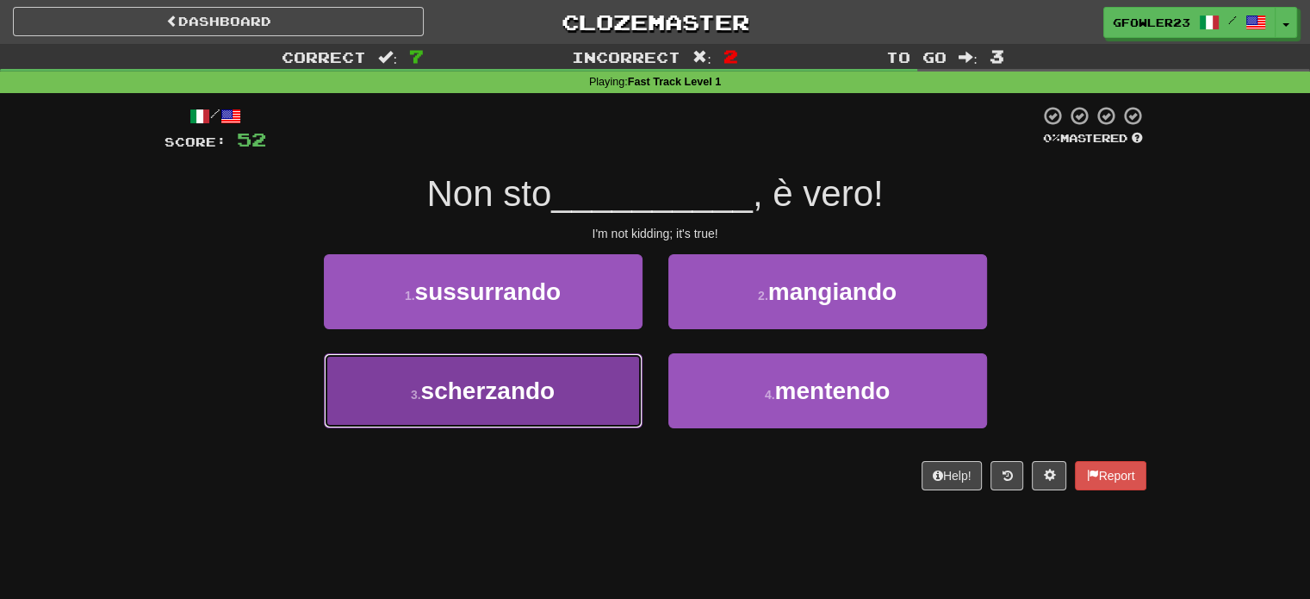
click at [588, 379] on button "3 . scherzando" at bounding box center [483, 390] width 319 height 75
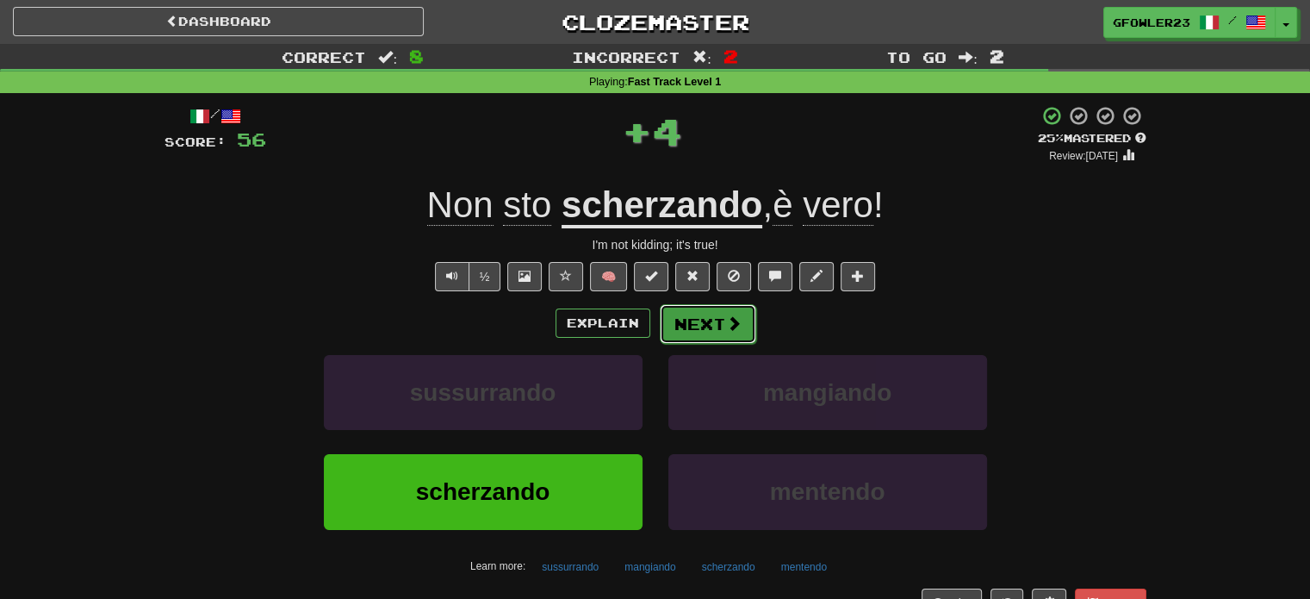
click at [697, 330] on button "Next" at bounding box center [708, 324] width 96 height 40
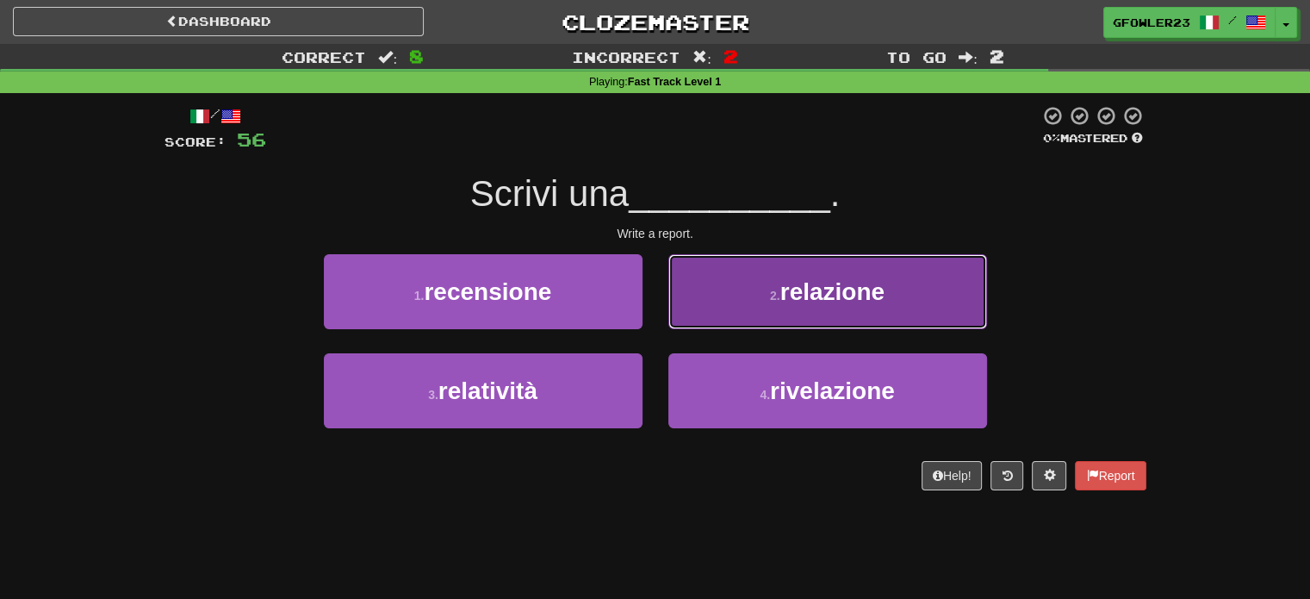
click at [770, 278] on button "2 . relazione" at bounding box center [828, 291] width 319 height 75
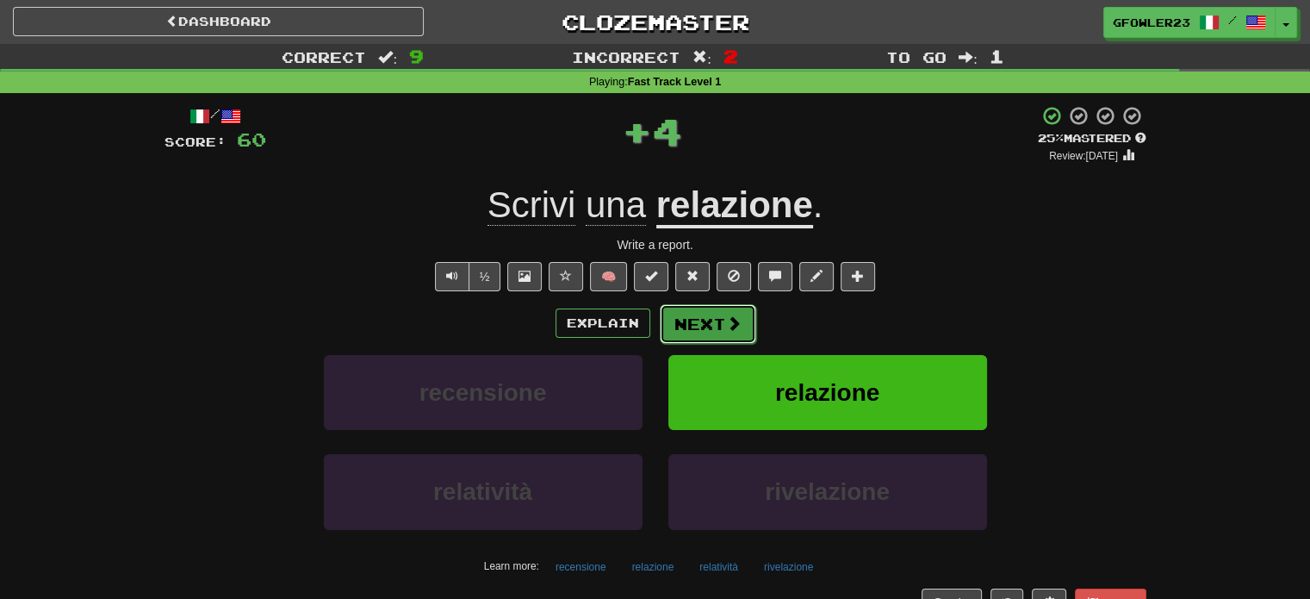
click at [689, 309] on button "Next" at bounding box center [708, 324] width 96 height 40
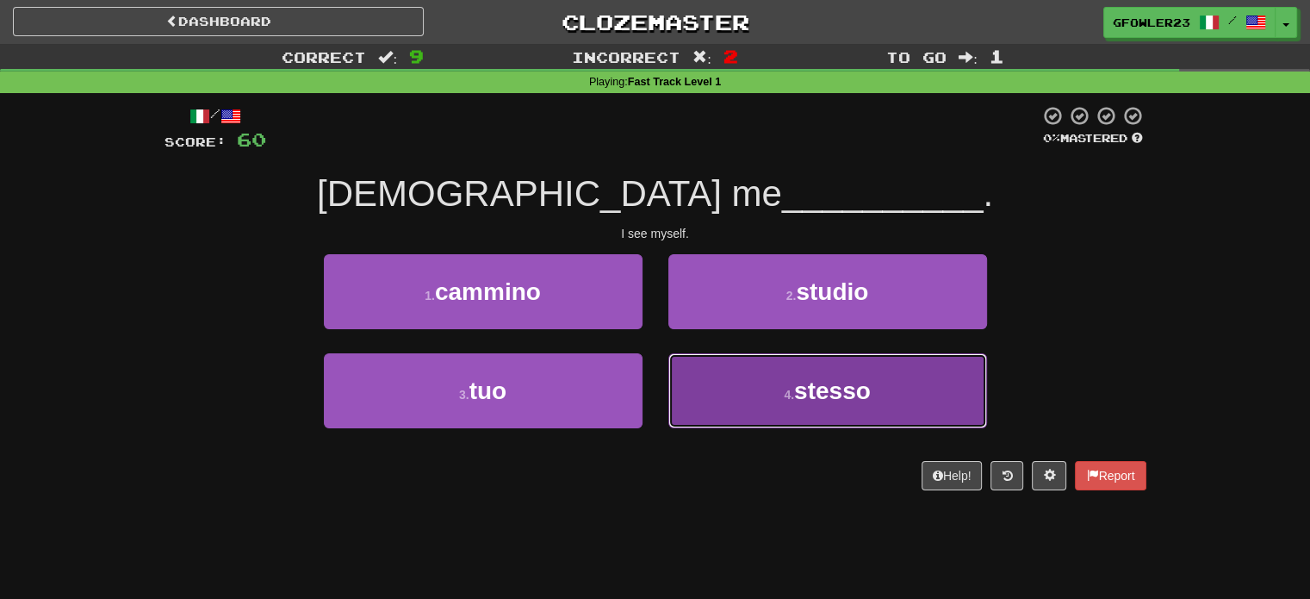
click at [769, 364] on button "4 . stesso" at bounding box center [828, 390] width 319 height 75
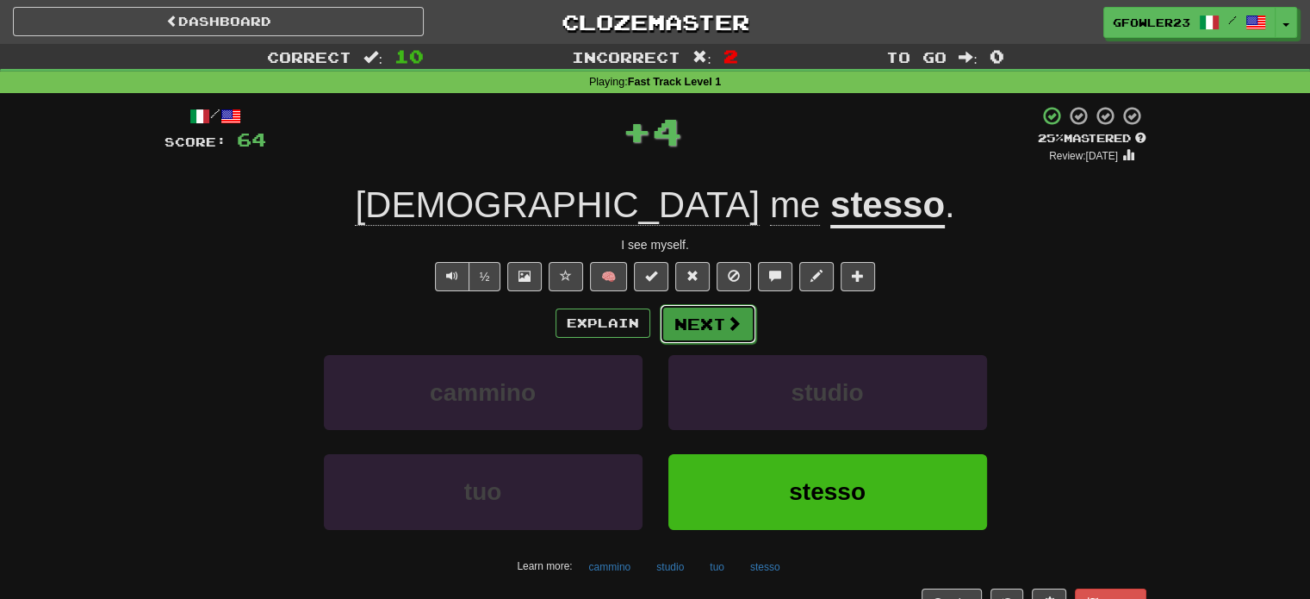
click at [742, 323] on button "Next" at bounding box center [708, 324] width 96 height 40
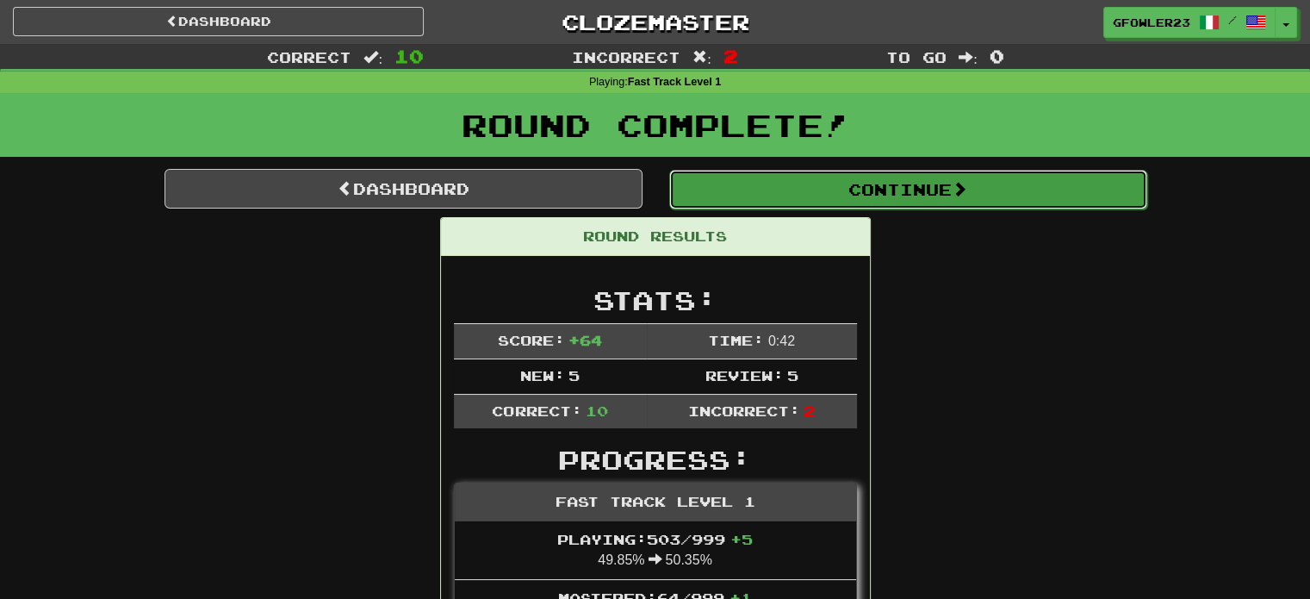
click at [825, 190] on button "Continue" at bounding box center [908, 190] width 478 height 40
